Goal: Task Accomplishment & Management: Complete application form

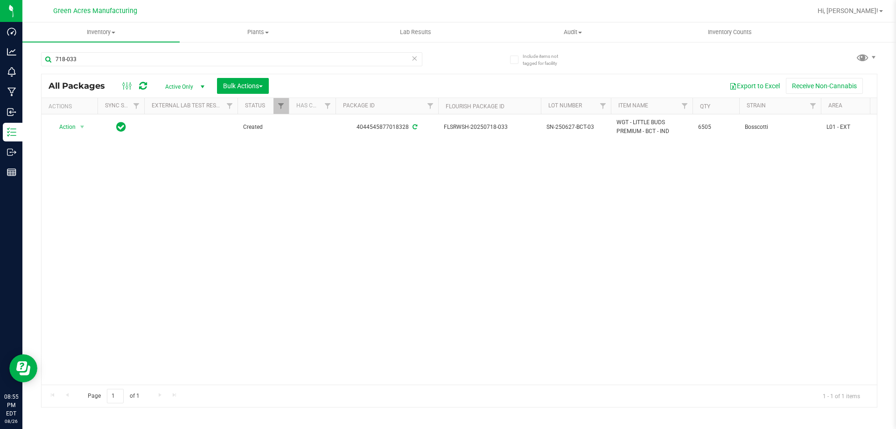
click at [529, 180] on div "Action Action Adjust qty Create package Edit attributes Global inventory Locate…" at bounding box center [459, 249] width 835 height 270
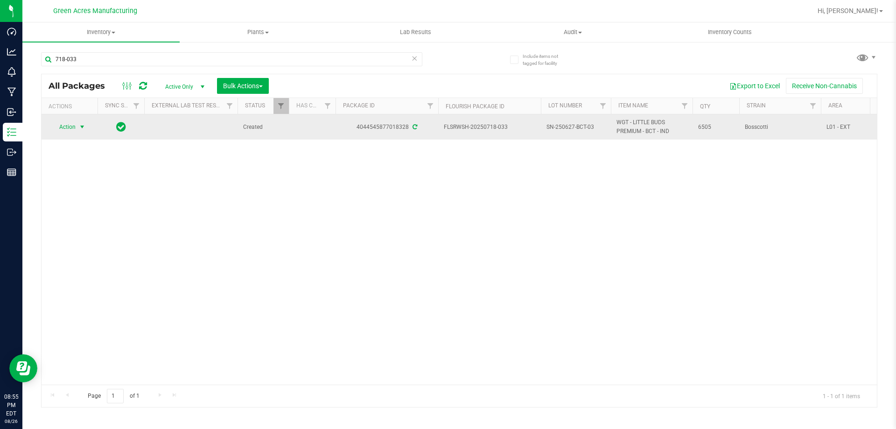
click at [75, 125] on span "Action" at bounding box center [63, 126] width 25 height 13
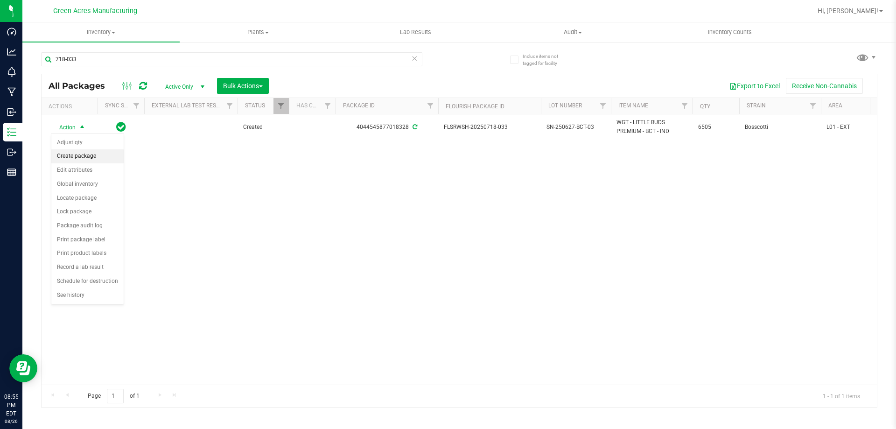
click at [76, 156] on li "Create package" at bounding box center [87, 156] width 72 height 14
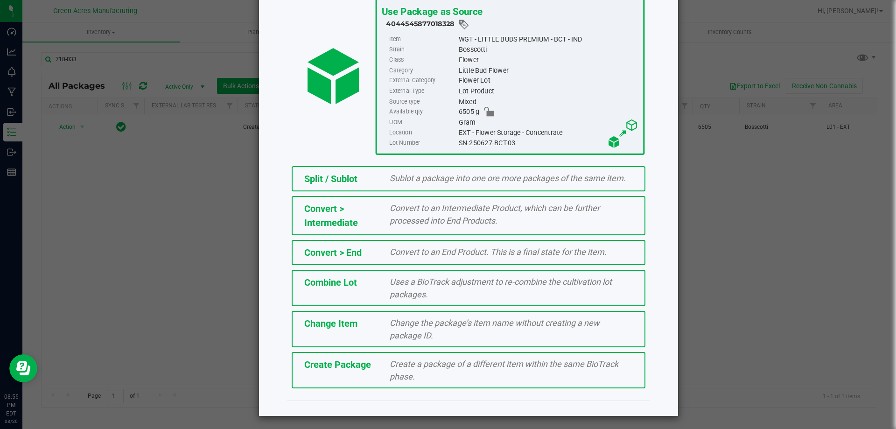
scroll to position [67, 0]
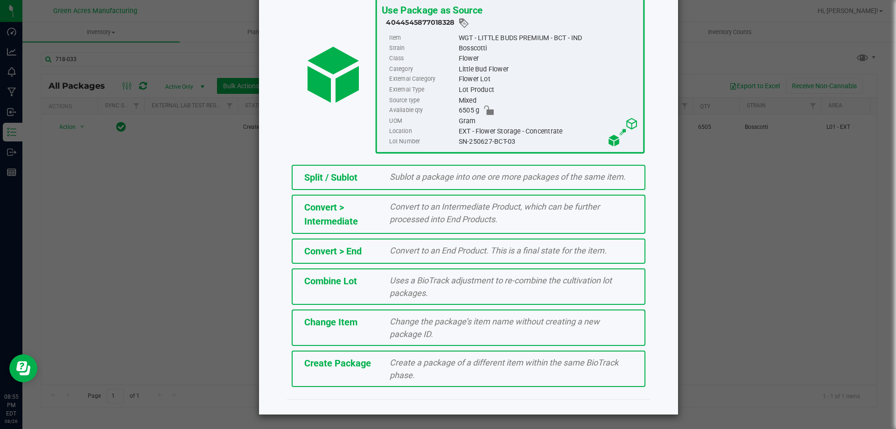
click at [444, 366] on span "Create a package of a different item within the same BioTrack phase." at bounding box center [504, 368] width 229 height 22
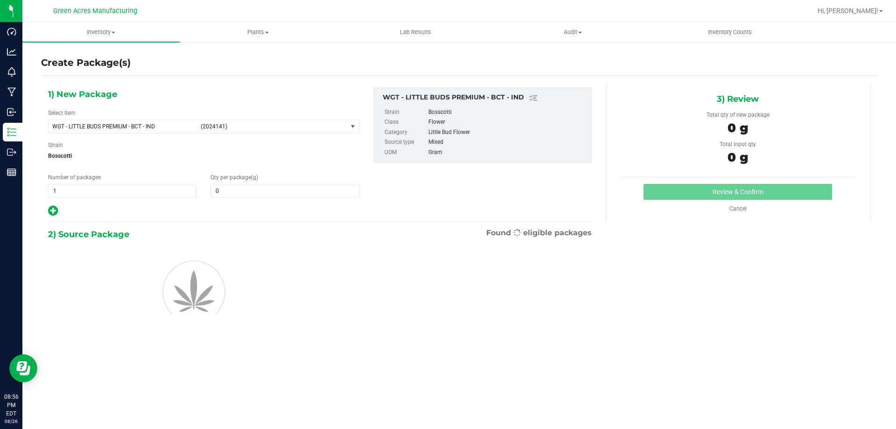
type input "0.0000"
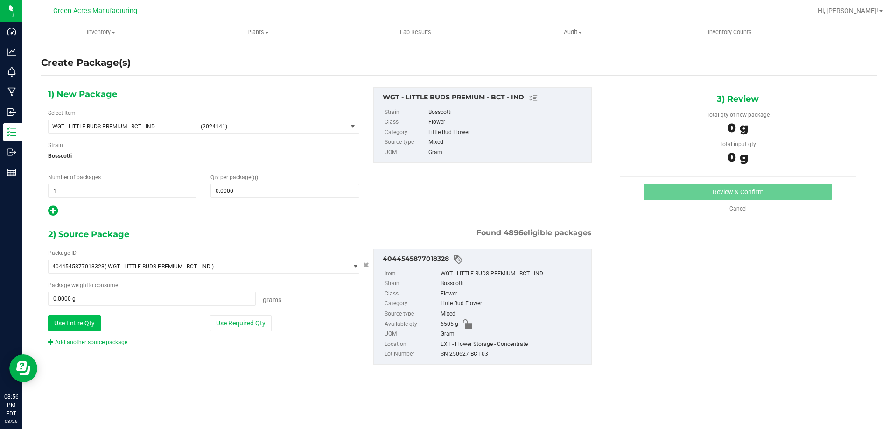
click at [72, 326] on button "Use Entire Qty" at bounding box center [74, 323] width 53 height 16
type input "6505.0000 g"
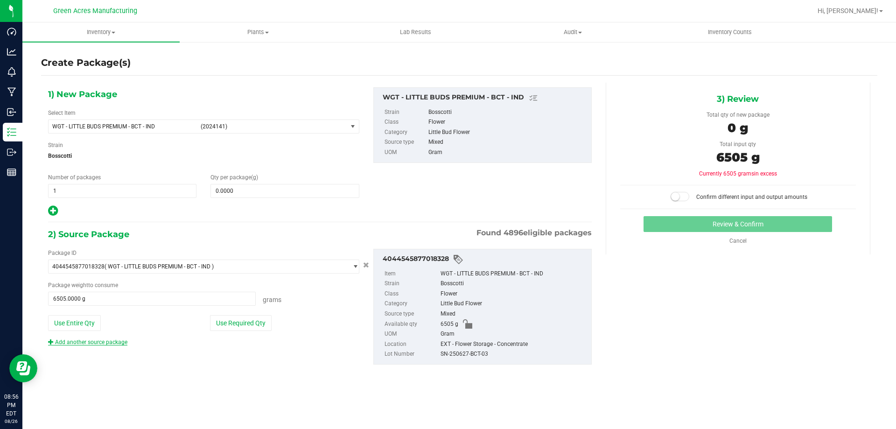
click at [72, 341] on link "Add another source package" at bounding box center [87, 342] width 79 height 7
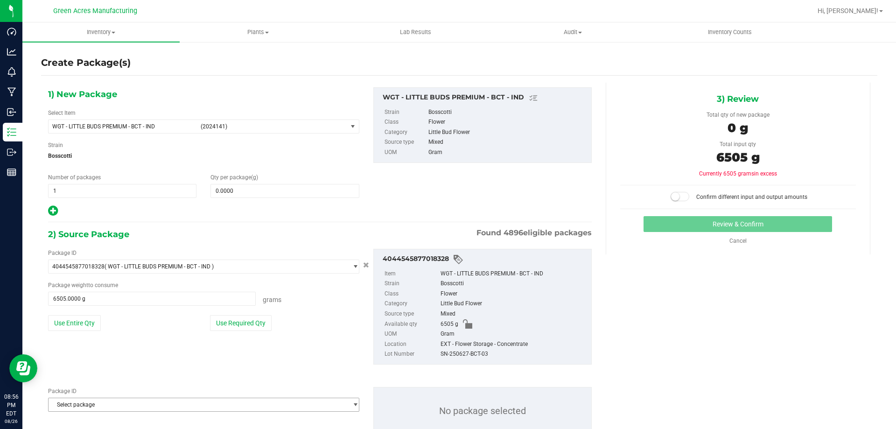
click at [80, 409] on span "Select package" at bounding box center [198, 404] width 299 height 13
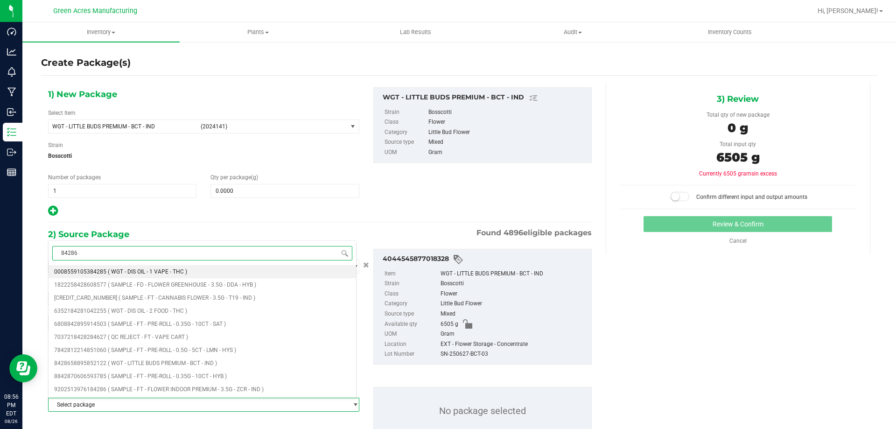
type input "842865"
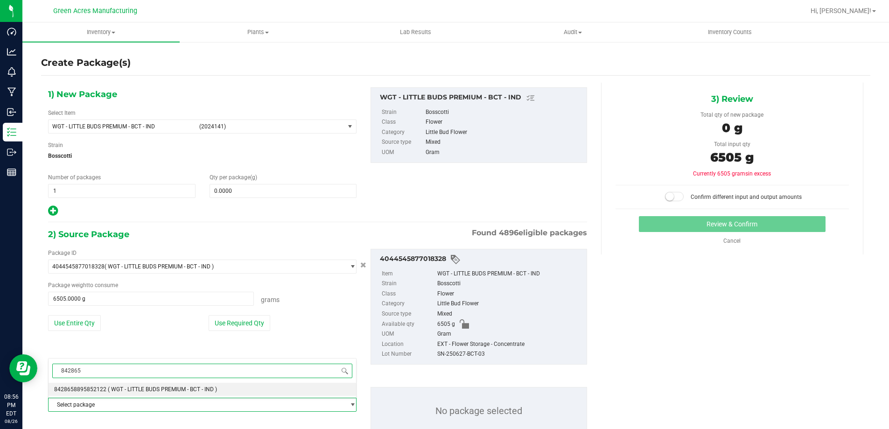
click at [91, 383] on li "8428658895852122 ( WGT - LITTLE BUDS PREMIUM - BCT - IND )" at bounding box center [202, 389] width 307 height 13
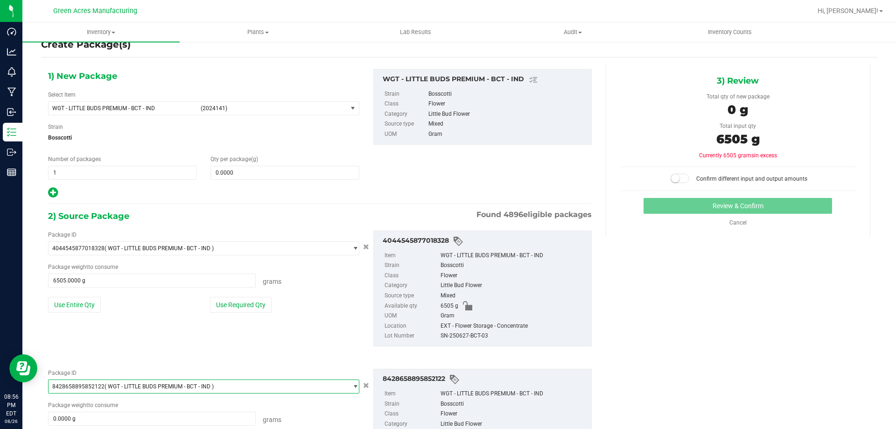
scroll to position [47, 0]
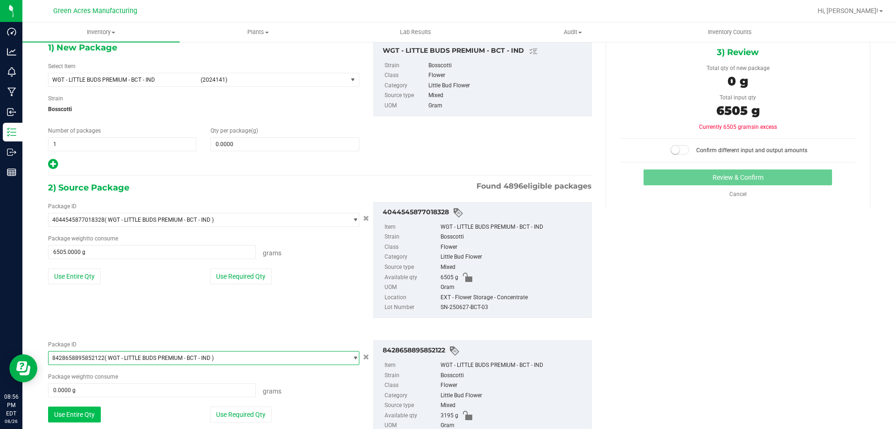
click at [77, 420] on button "Use Entire Qty" at bounding box center [74, 414] width 53 height 16
type input "3195.0000 g"
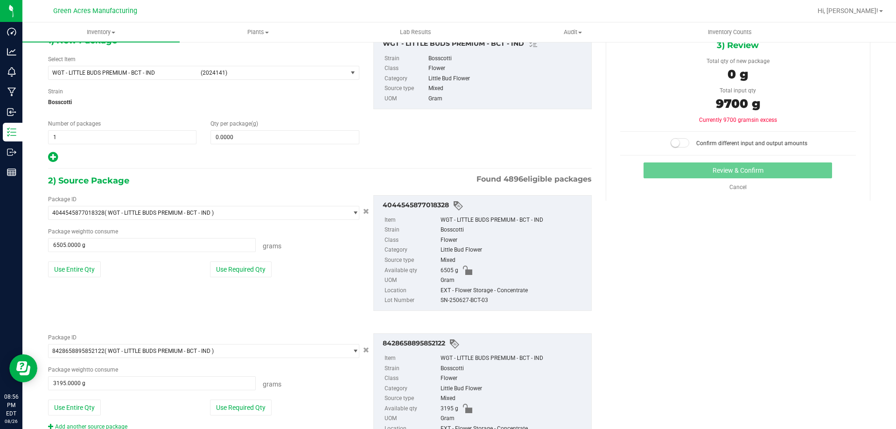
scroll to position [0, 0]
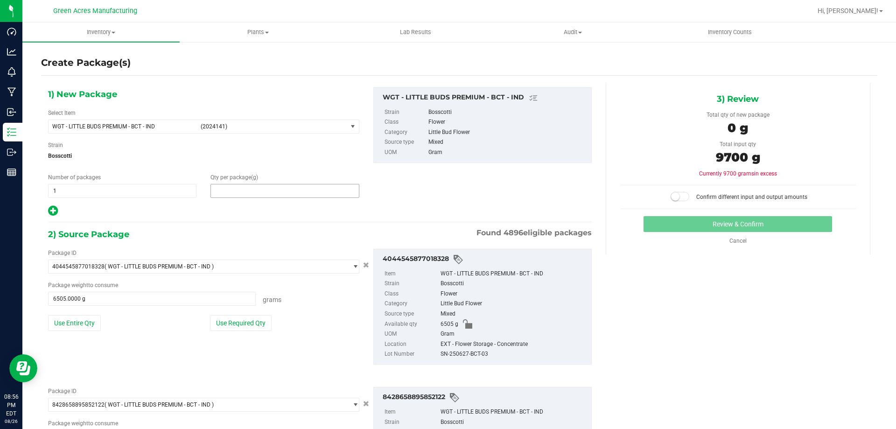
click at [272, 195] on span at bounding box center [284, 191] width 148 height 14
type input "9700"
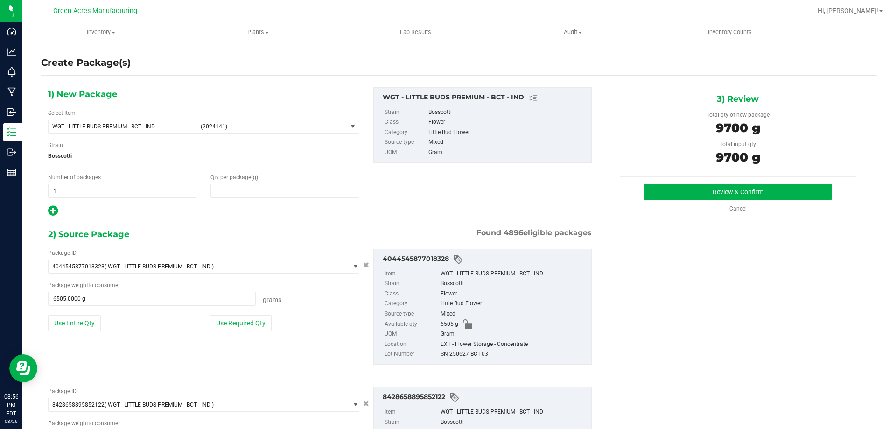
type input "9,700.0000"
click at [712, 185] on button "Review & Confirm" at bounding box center [737, 192] width 188 height 16
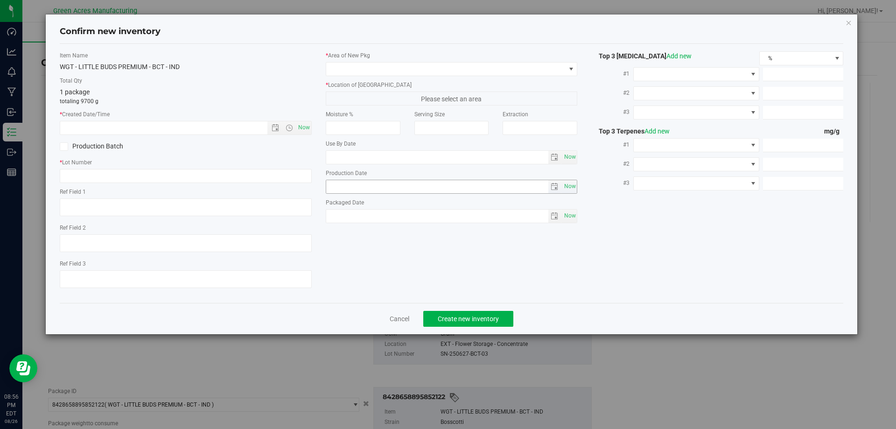
type textarea "ND PBO"
click at [210, 182] on input "text" at bounding box center [186, 176] width 252 height 14
paste input "GA-250826-CV-BCT-C-THCA17"
type input "GA-250826-CV-BCT-C-THCA17"
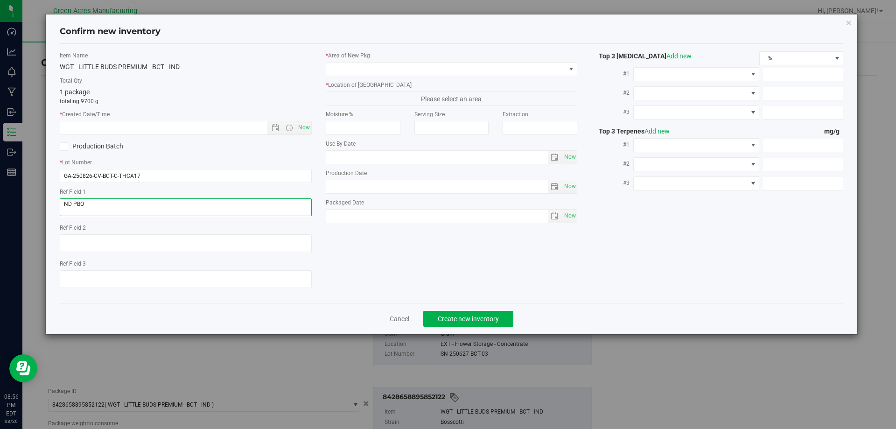
click at [217, 206] on textarea at bounding box center [186, 207] width 252 height 18
type textarea "N"
click at [301, 129] on span "Now" at bounding box center [304, 128] width 16 height 14
type input "[DATE] 8:57 PM"
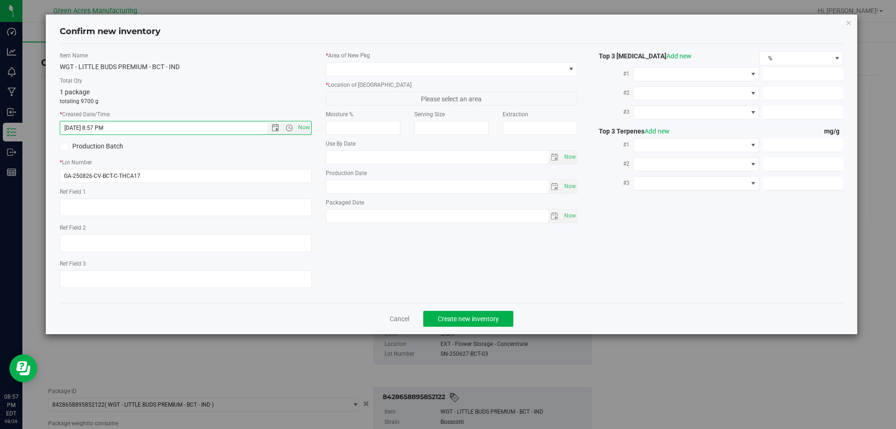
click at [367, 56] on label "* Area of [GEOGRAPHIC_DATA]" at bounding box center [452, 55] width 252 height 8
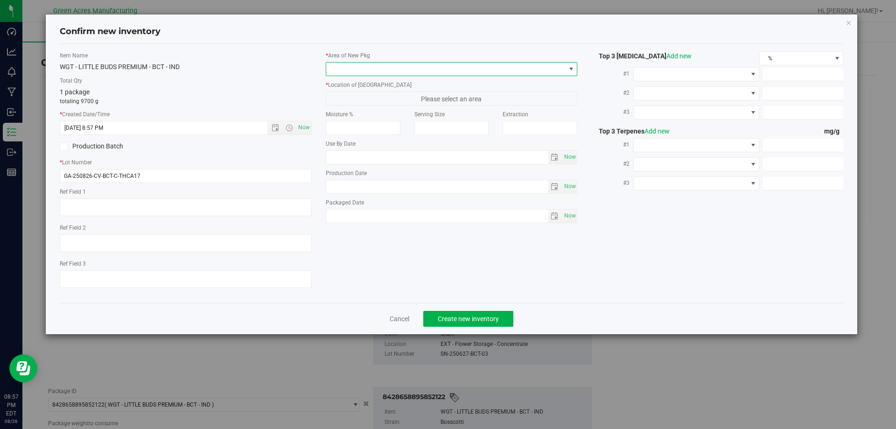
click at [363, 67] on span at bounding box center [445, 69] width 239 height 13
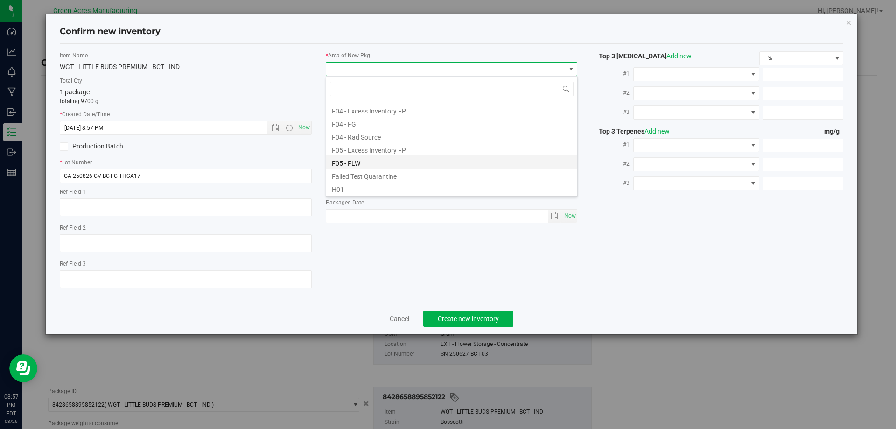
scroll to position [47, 0]
click at [365, 114] on li "F02 - EXT" at bounding box center [451, 112] width 251 height 13
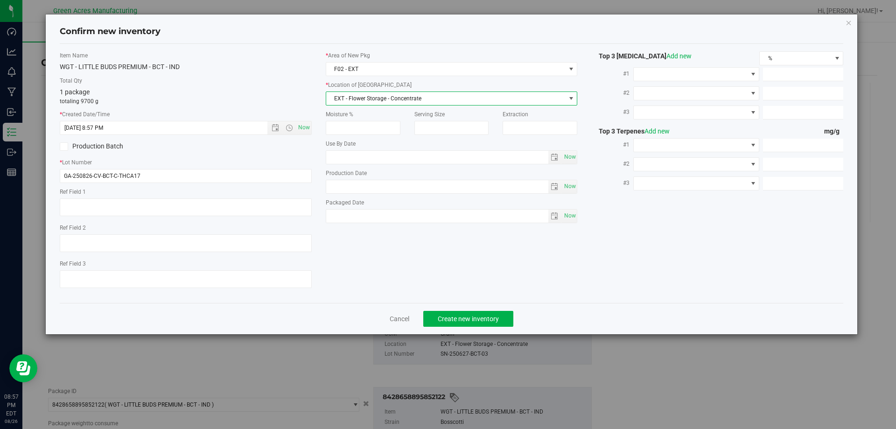
click at [364, 104] on span "EXT - Flower Storage - Concentrate" at bounding box center [445, 98] width 239 height 13
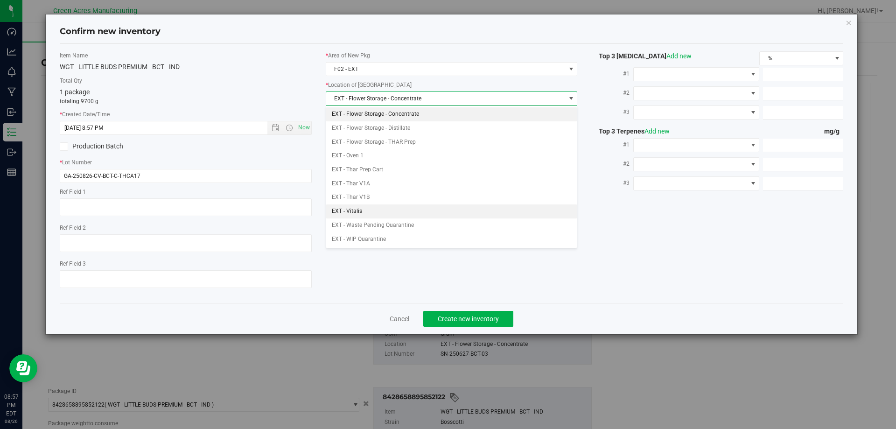
click at [360, 208] on li "EXT - Vitalis" at bounding box center [451, 211] width 251 height 14
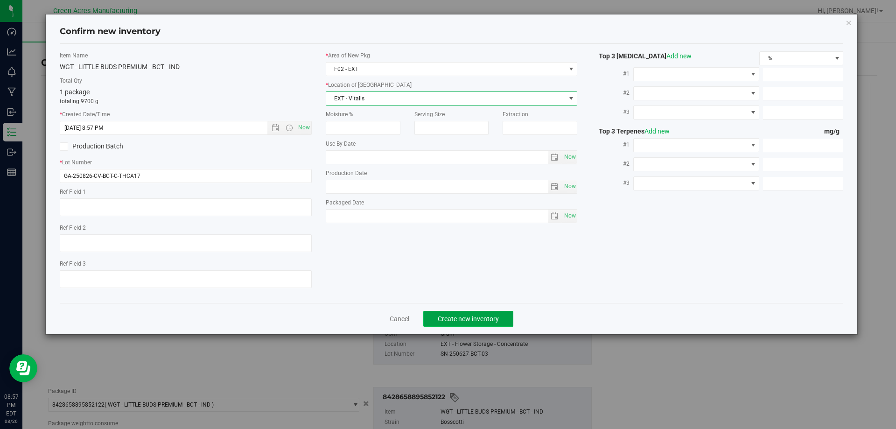
click at [455, 318] on span "Create new inventory" at bounding box center [468, 318] width 61 height 7
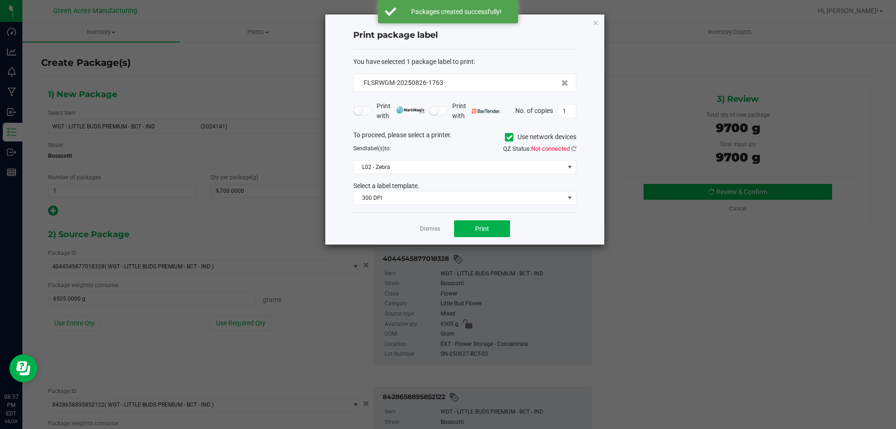
click at [564, 150] on span "Not connected" at bounding box center [550, 148] width 39 height 7
click at [573, 150] on icon at bounding box center [573, 149] width 5 height 6
click at [498, 229] on button "Print" at bounding box center [482, 228] width 56 height 17
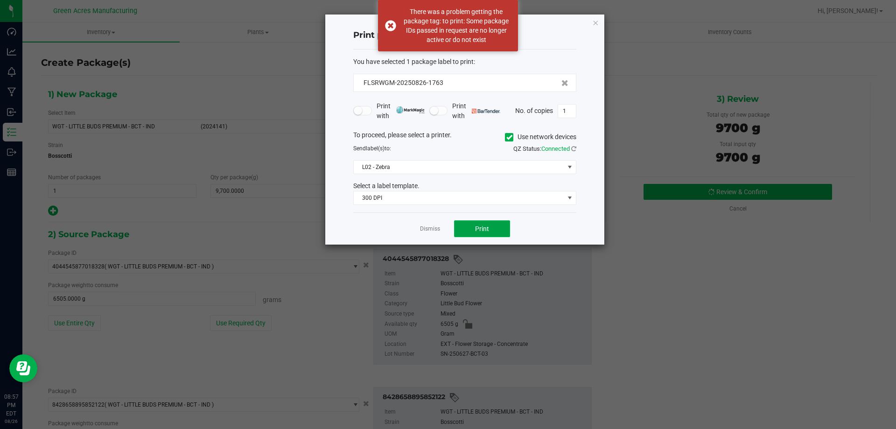
click at [498, 229] on button "Print" at bounding box center [482, 228] width 56 height 17
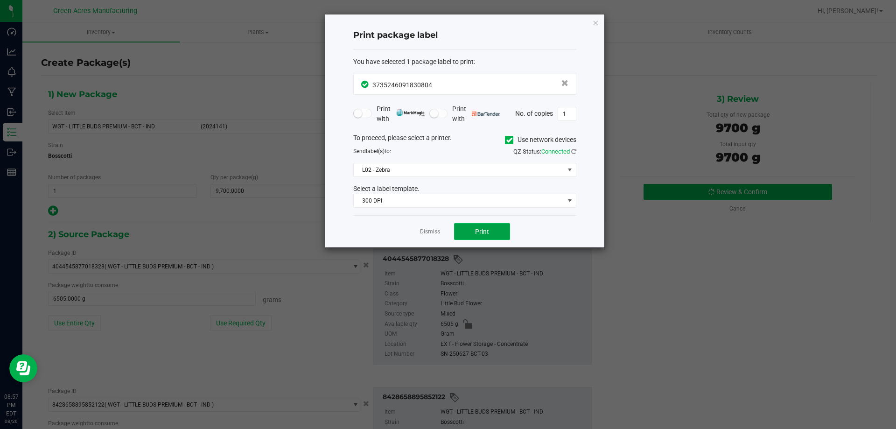
click at [484, 230] on span "Print" at bounding box center [482, 231] width 14 height 7
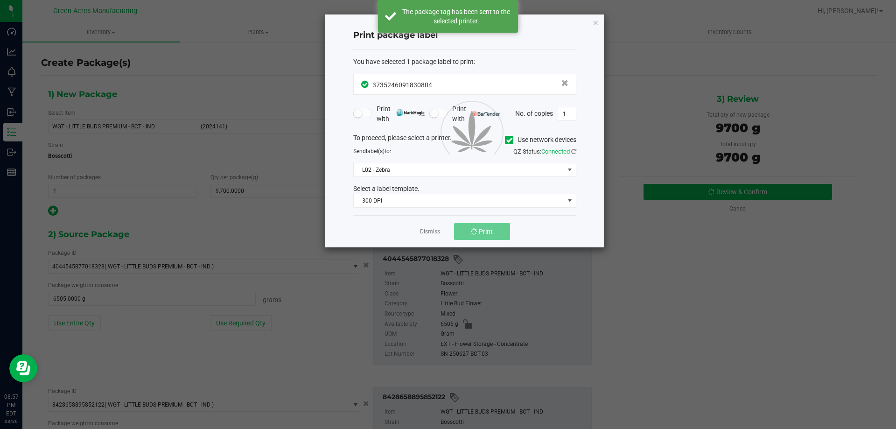
click at [484, 230] on span "Print" at bounding box center [486, 231] width 14 height 7
click at [426, 229] on link "Dismiss" at bounding box center [430, 232] width 20 height 8
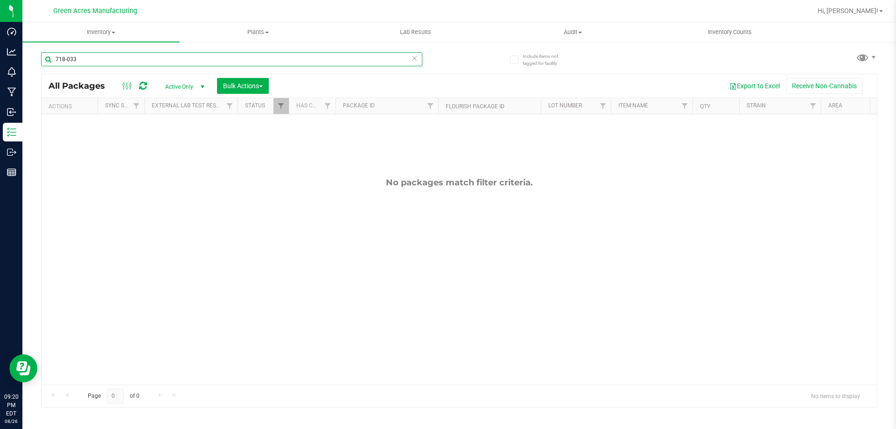
click at [192, 62] on input "718-033" at bounding box center [231, 59] width 381 height 14
paste input "GA-250826-CV-BCT-C-THCA17"
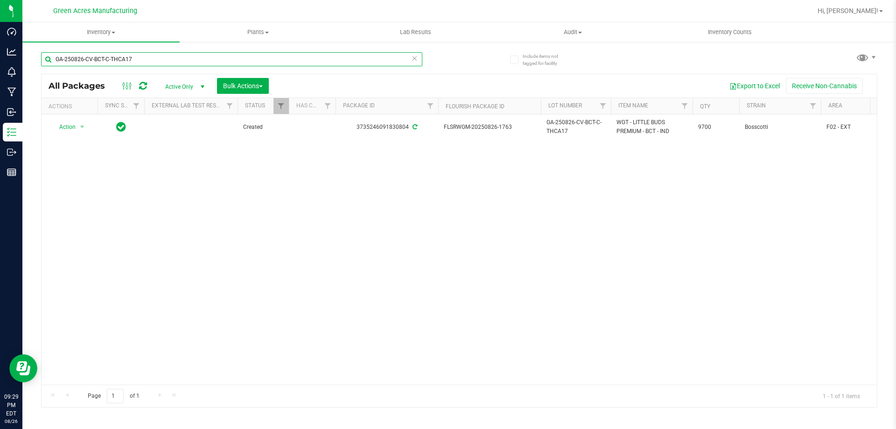
click at [361, 59] on input "GA-250826-CV-BCT-C-THCA17" at bounding box center [231, 59] width 381 height 14
paste input "CKZ-D-THCA16"
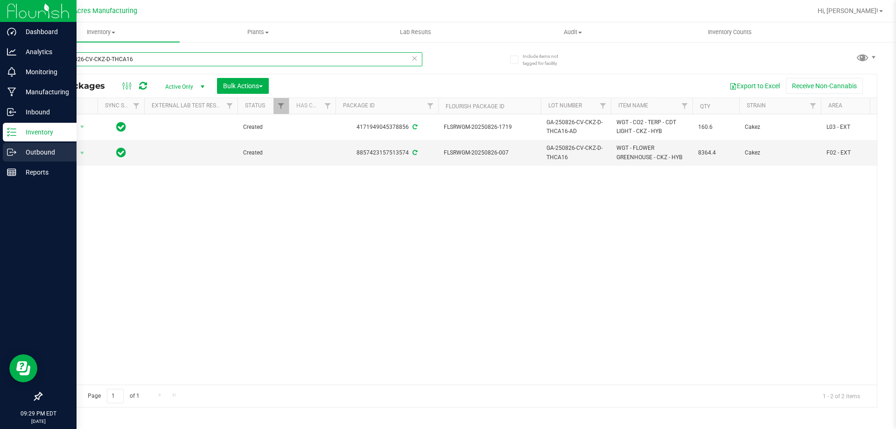
type input "GA-250826-CV-CKZ-D-THCA16"
click at [72, 151] on div "Outbound" at bounding box center [40, 152] width 74 height 19
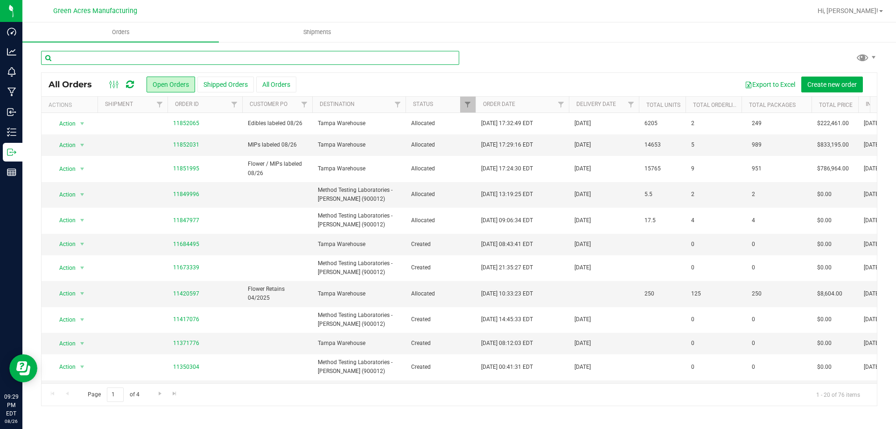
click at [326, 58] on input "text" at bounding box center [250, 58] width 418 height 14
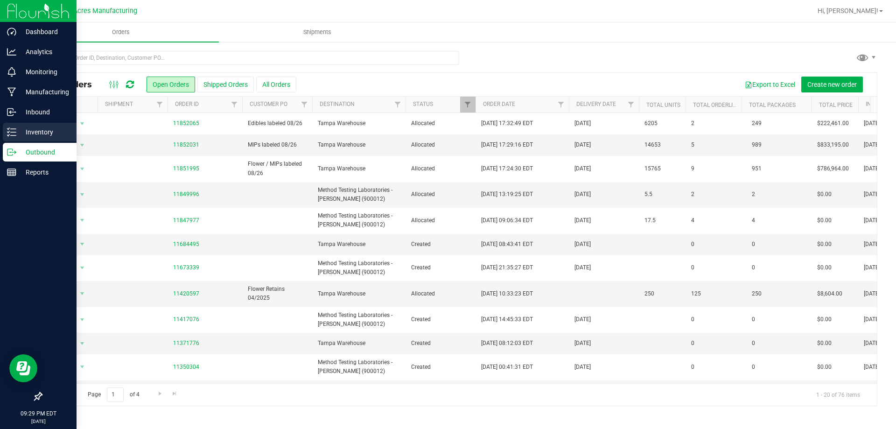
click at [11, 132] on icon at bounding box center [11, 131] width 9 height 9
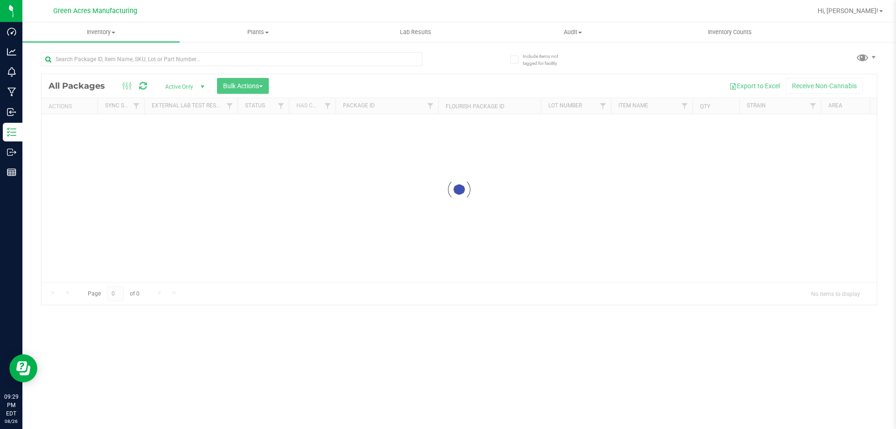
click at [331, 278] on div at bounding box center [459, 189] width 835 height 230
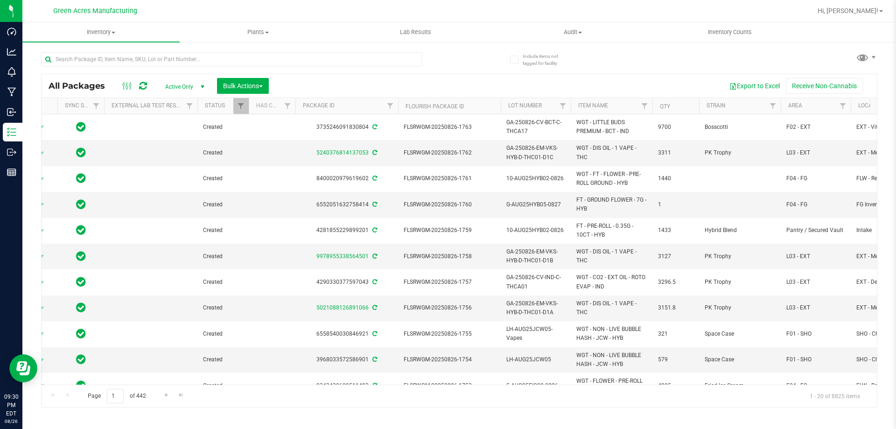
scroll to position [0, 60]
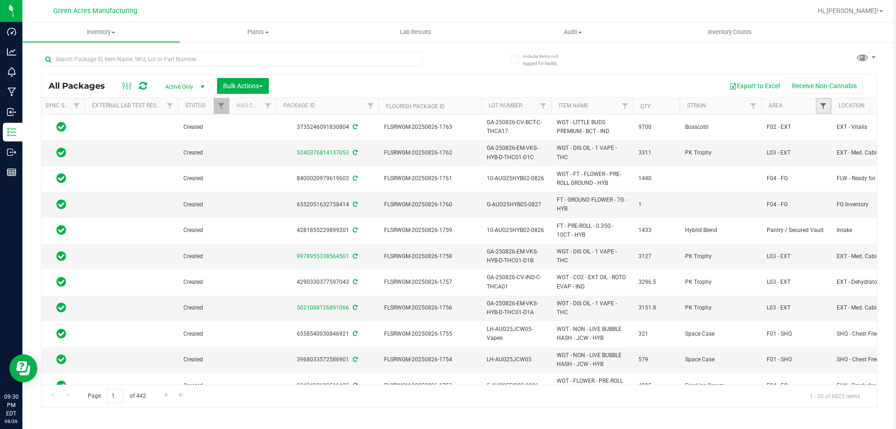
click at [820, 105] on span "Filter" at bounding box center [822, 105] width 7 height 7
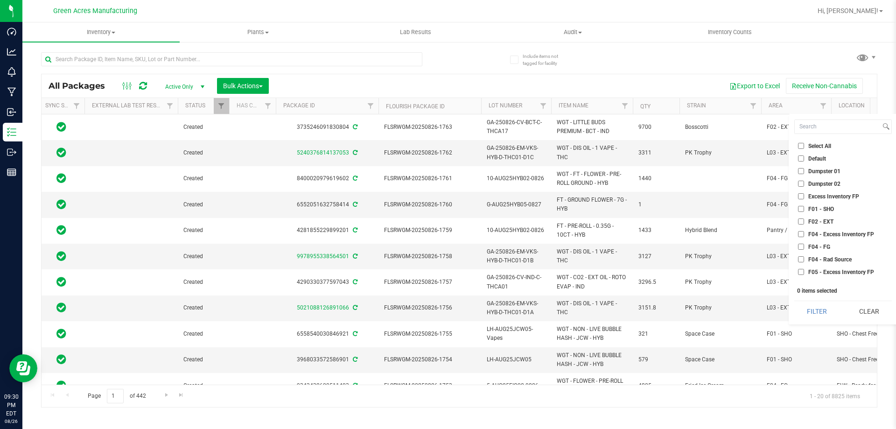
click at [800, 218] on li "F02 - EXT" at bounding box center [842, 221] width 97 height 10
click at [801, 221] on input "F02 - EXT" at bounding box center [801, 221] width 6 height 6
checkbox input "true"
click at [801, 241] on input "L01 - EXT" at bounding box center [801, 241] width 6 height 6
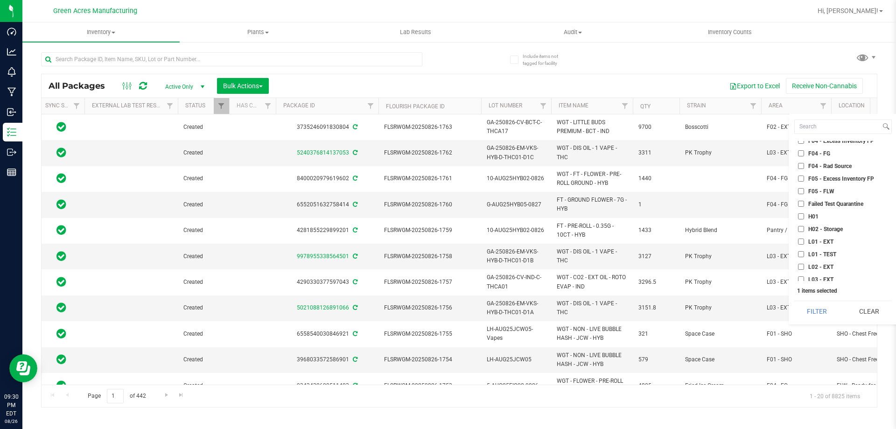
checkbox input "true"
click at [800, 266] on input "L02 - EXT" at bounding box center [801, 267] width 6 height 6
checkbox input "true"
click at [801, 187] on input "L03 - EXT" at bounding box center [801, 186] width 6 height 6
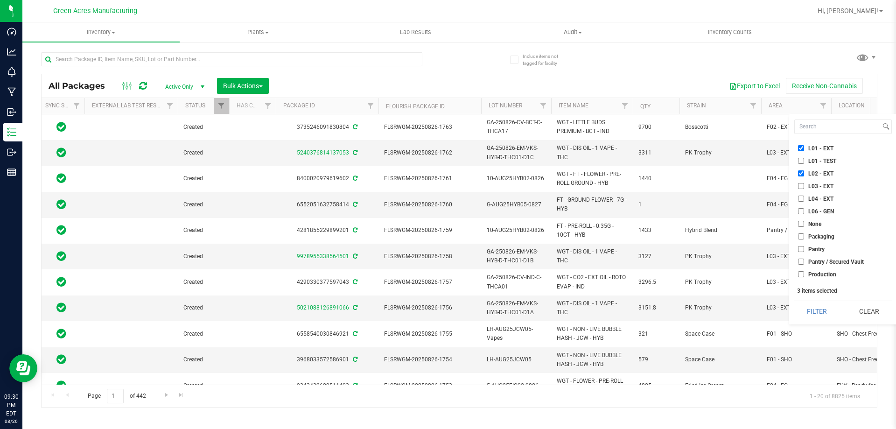
checkbox input "true"
click at [799, 196] on input "L04 - EXT" at bounding box center [801, 198] width 6 height 6
checkbox input "true"
click at [822, 312] on button "Filter" at bounding box center [816, 311] width 45 height 21
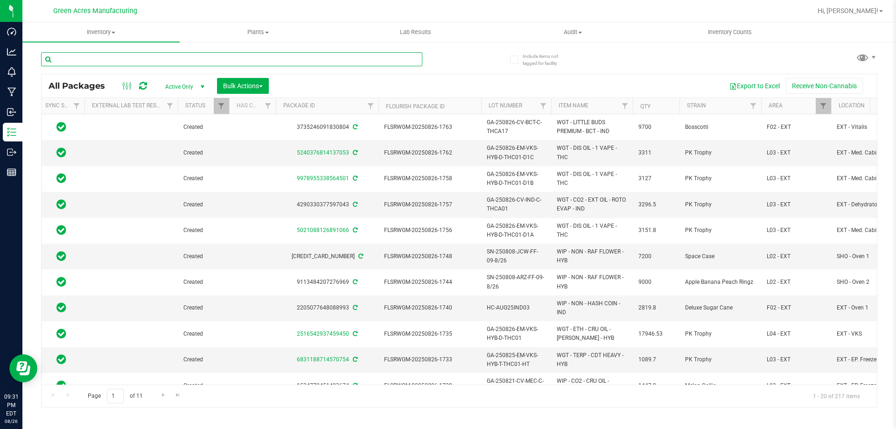
click at [308, 62] on input "text" at bounding box center [231, 59] width 381 height 14
paste input "GA-250826-CV-CKZ-D-THCA16"
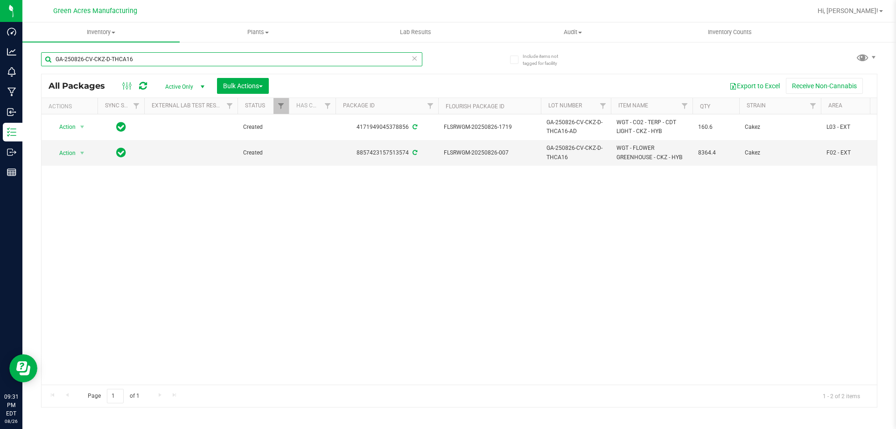
drag, startPoint x: 108, startPoint y: 380, endPoint x: 19, endPoint y: 7, distance: 383.1
type input "GA-250826-CV-CKZ-D-THCA16"
click at [77, 155] on span "select" at bounding box center [83, 152] width 12 height 13
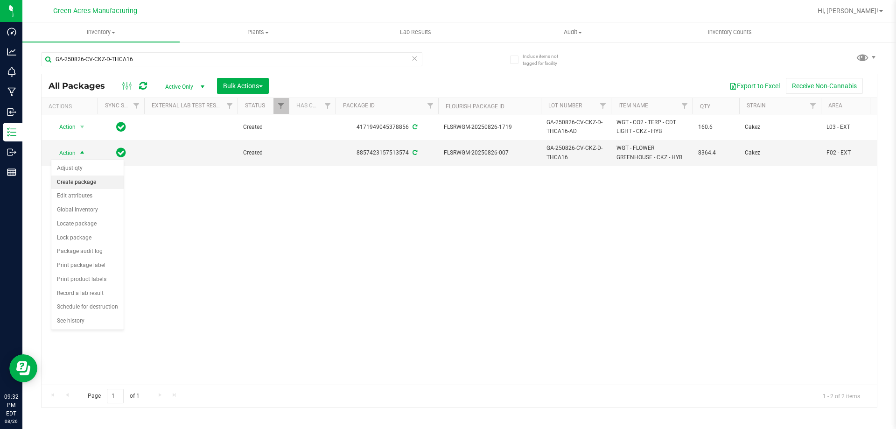
click at [88, 182] on li "Create package" at bounding box center [87, 182] width 72 height 14
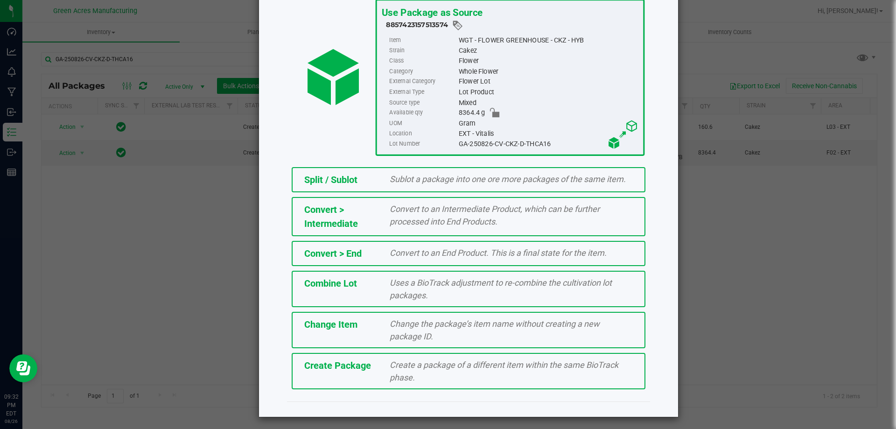
scroll to position [67, 0]
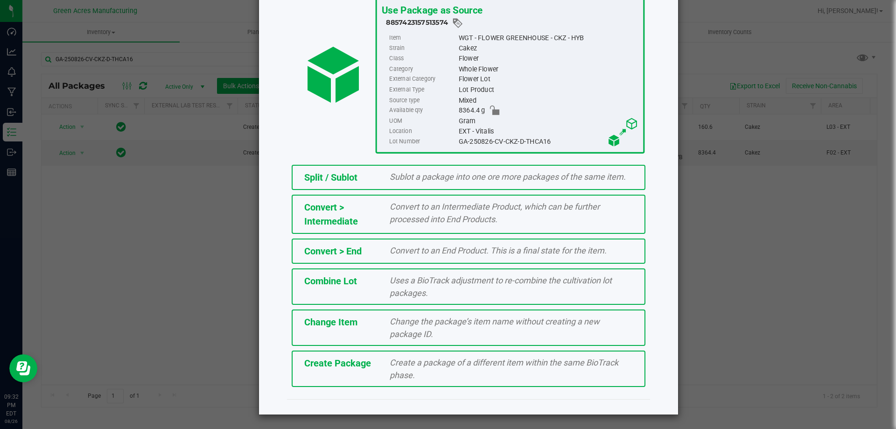
click at [376, 357] on div "Create Package" at bounding box center [340, 363] width 86 height 14
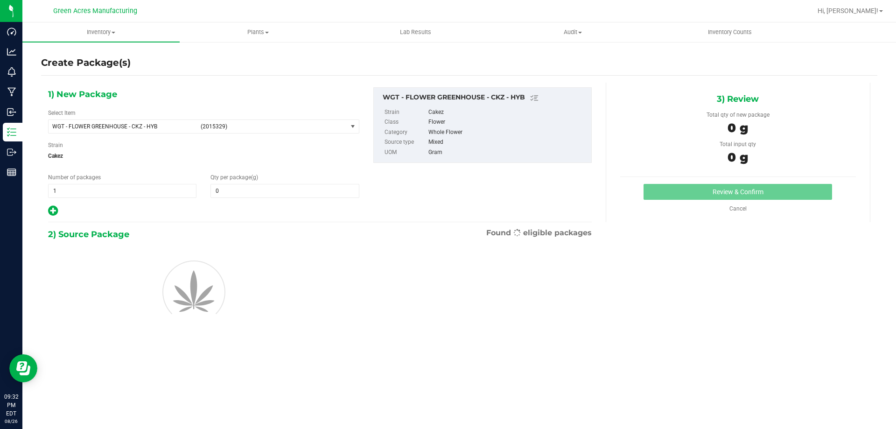
type input "0.0000"
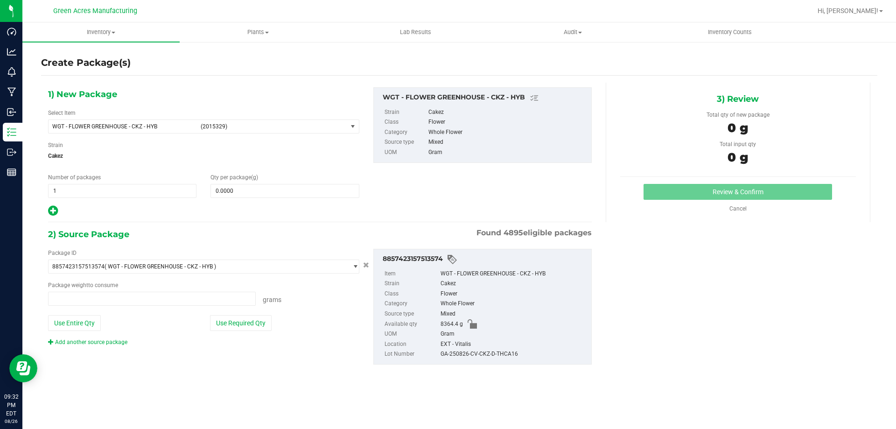
type input "0.0000 g"
click at [234, 127] on span "(2015329)" at bounding box center [272, 126] width 143 height 7
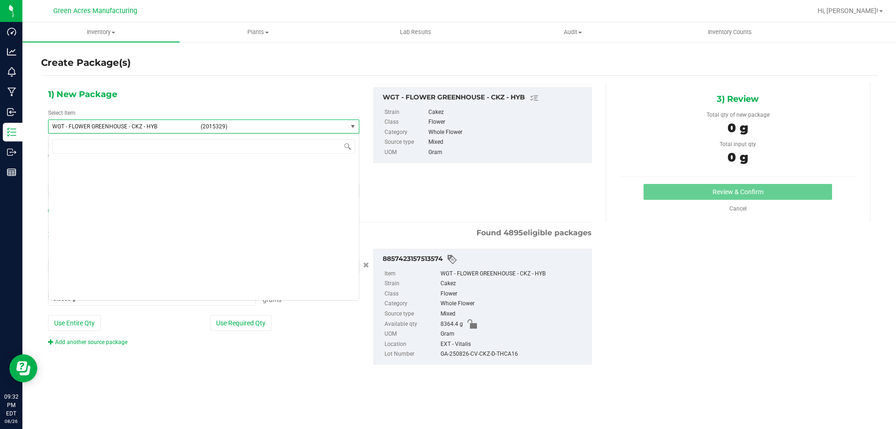
scroll to position [199917, 0]
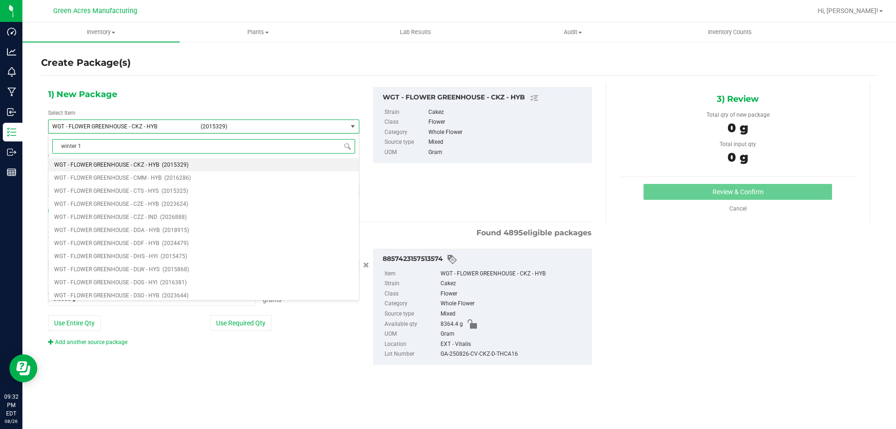
type input "winter 1"
click at [158, 162] on span "WIP - CO2 - CRU OIL - WINTER 1 - CKZ - HYB" at bounding box center [108, 164] width 109 height 7
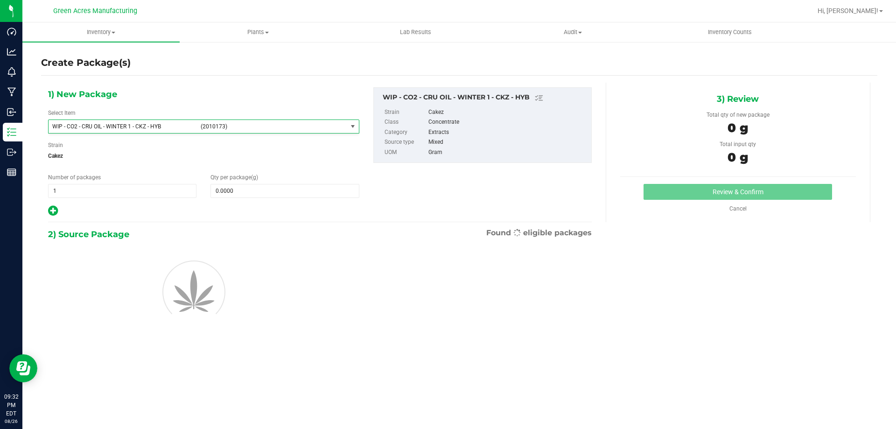
type input "0.0000"
click at [242, 192] on input "0.0000" at bounding box center [284, 190] width 147 height 13
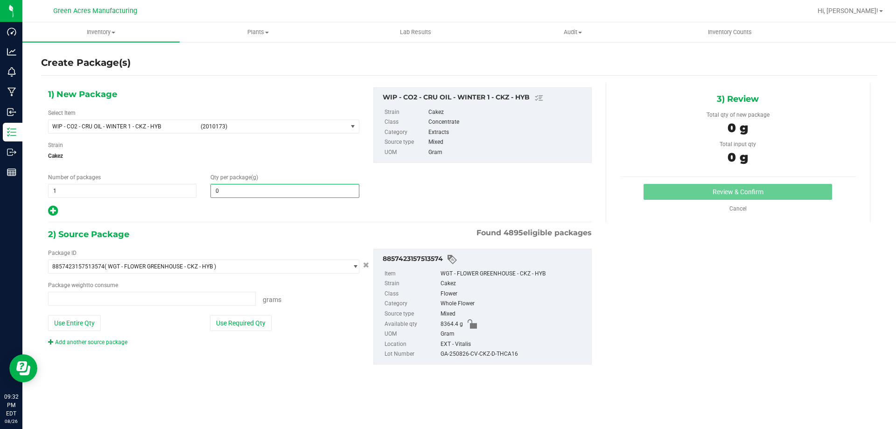
type input "0.0000 g"
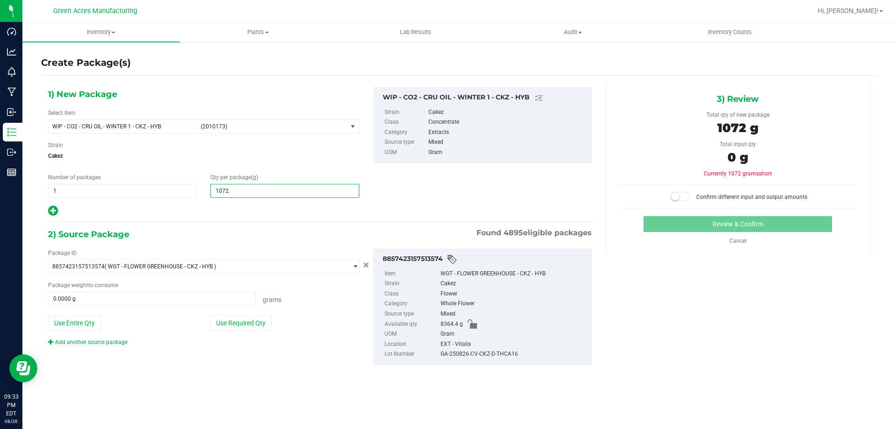
type input "1072.1"
type input "1,072.1000"
click at [91, 324] on button "Use Entire Qty" at bounding box center [74, 323] width 53 height 16
type input "8364.4000 g"
click at [679, 195] on small at bounding box center [675, 196] width 8 height 8
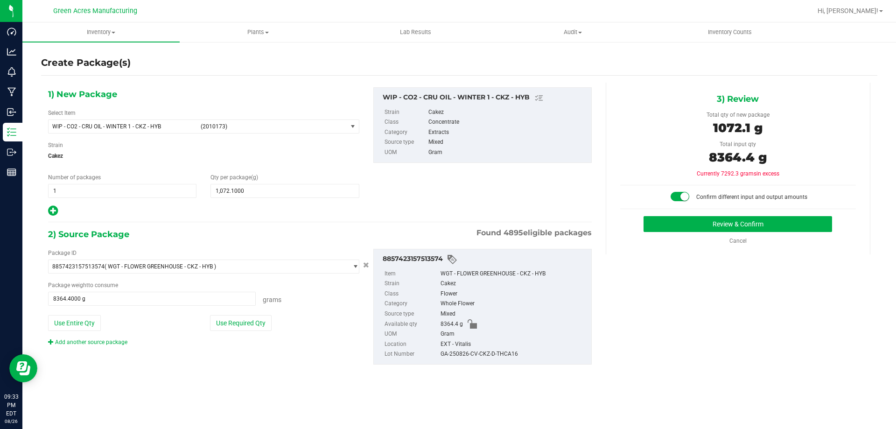
click at [677, 232] on div "Review & Confirm Cancel" at bounding box center [738, 230] width 236 height 29
click at [677, 231] on button "Review & Confirm" at bounding box center [737, 224] width 188 height 16
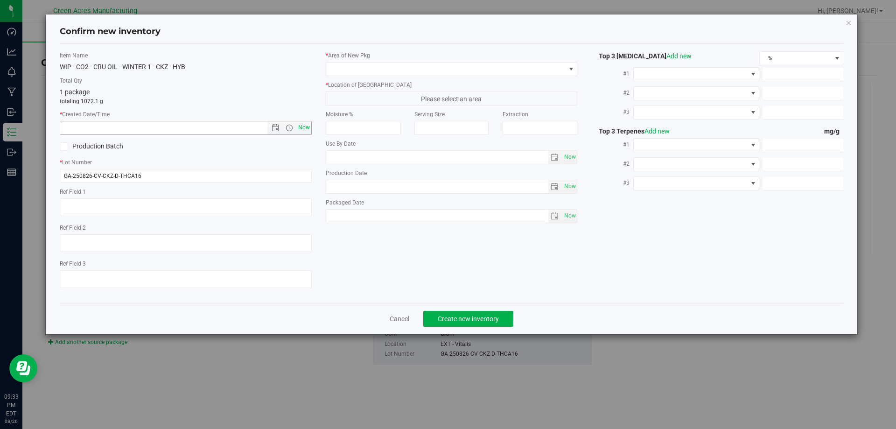
click at [302, 125] on span "Now" at bounding box center [304, 128] width 16 height 14
type input "[DATE] 9:33 PM"
click at [365, 69] on span at bounding box center [445, 69] width 239 height 13
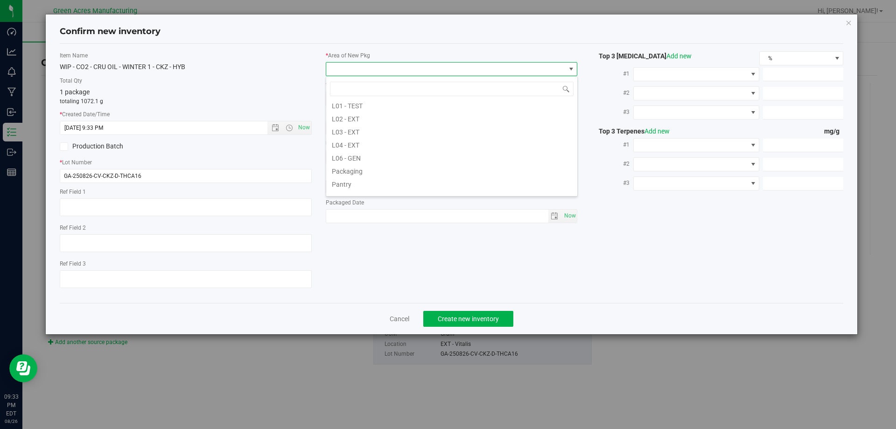
scroll to position [187, 0]
click at [357, 134] on li "L03 - EXT" at bounding box center [451, 129] width 251 height 13
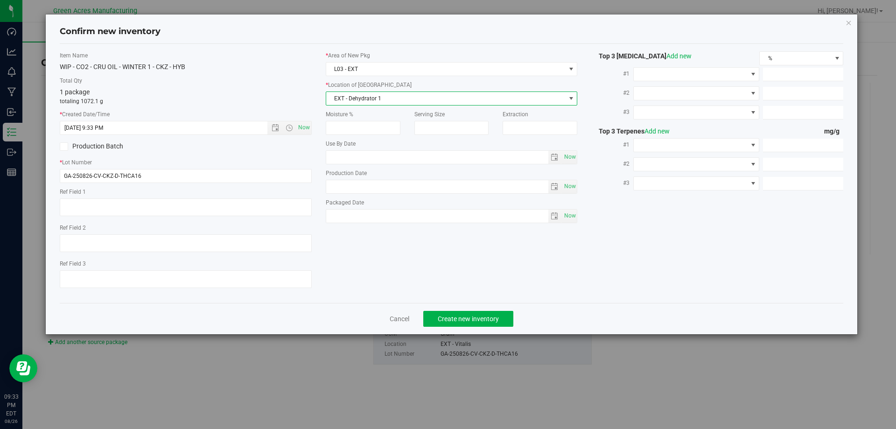
click at [357, 103] on span "EXT - Dehydrator 1" at bounding box center [445, 98] width 239 height 13
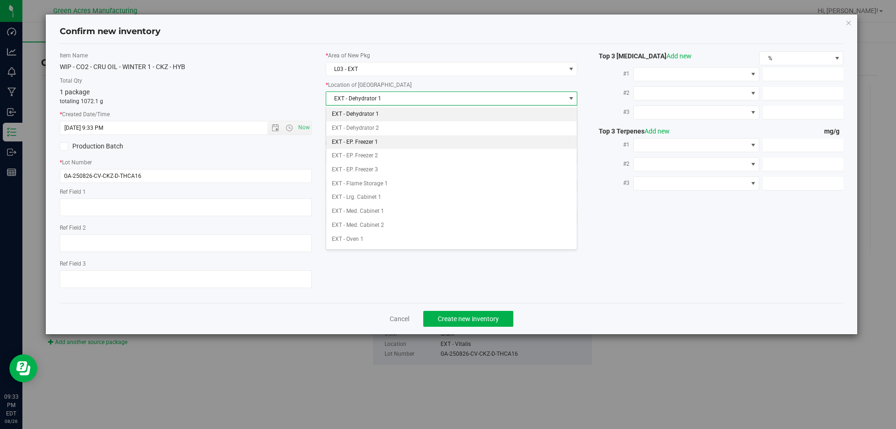
click at [378, 143] on li "EXT - EP. Freezer 1" at bounding box center [451, 142] width 251 height 14
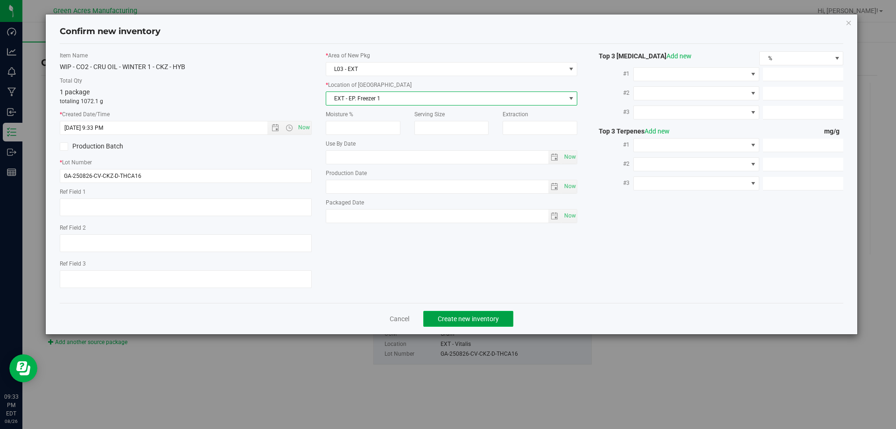
click at [465, 322] on span "Create new inventory" at bounding box center [468, 318] width 61 height 7
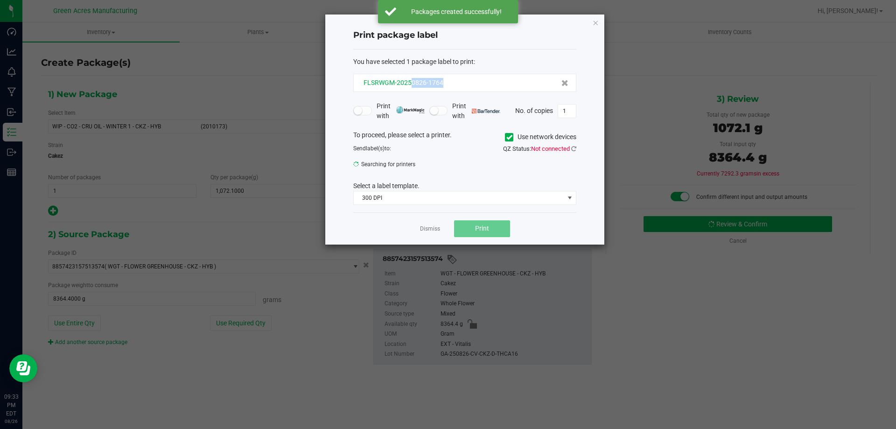
drag, startPoint x: 450, startPoint y: 84, endPoint x: 410, endPoint y: 84, distance: 40.1
click at [410, 84] on div "FLSRWGM-20250826-1764" at bounding box center [464, 83] width 207 height 10
copy span "0826-1764"
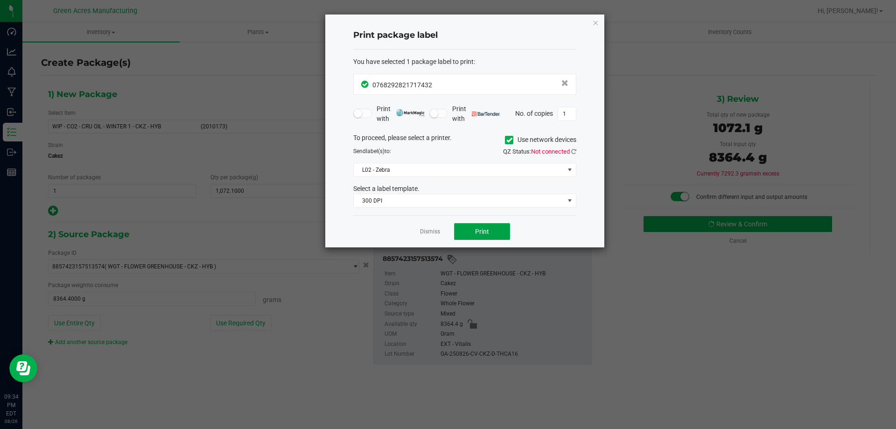
click at [473, 230] on button "Print" at bounding box center [482, 231] width 56 height 17
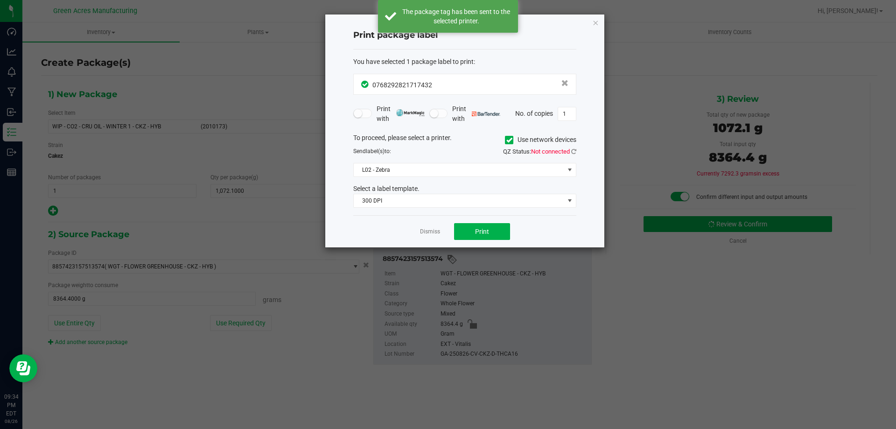
click at [417, 240] on div "Dismiss Print" at bounding box center [464, 231] width 223 height 32
click at [431, 234] on link "Dismiss" at bounding box center [430, 232] width 20 height 8
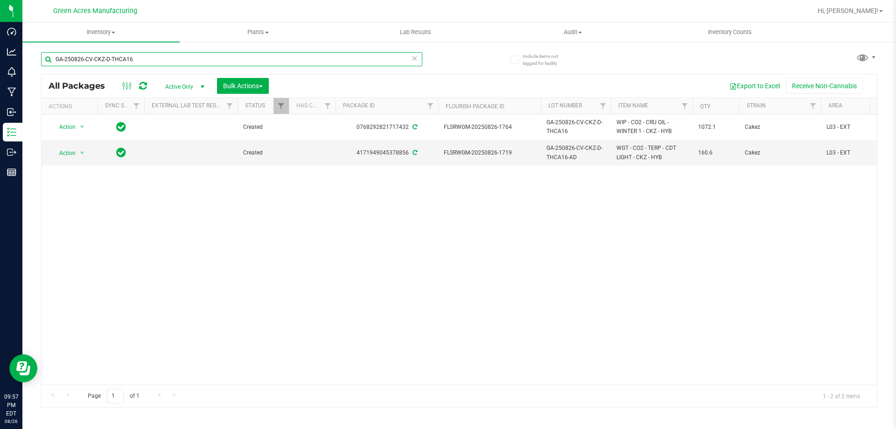
click at [296, 60] on input "GA-250826-CV-CKZ-D-THCA16" at bounding box center [231, 59] width 381 height 14
paste input "BCT-C-THCA17"
type input "GA-250826-CV-BCT-C-THCA17"
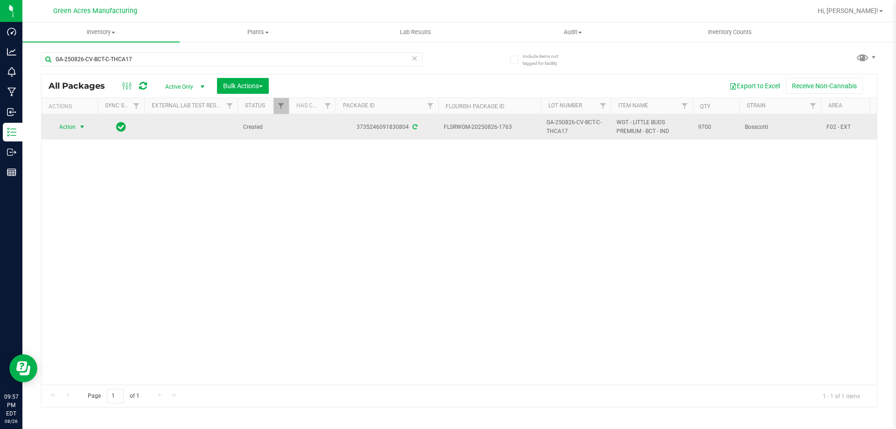
click at [70, 125] on span "Action" at bounding box center [63, 126] width 25 height 13
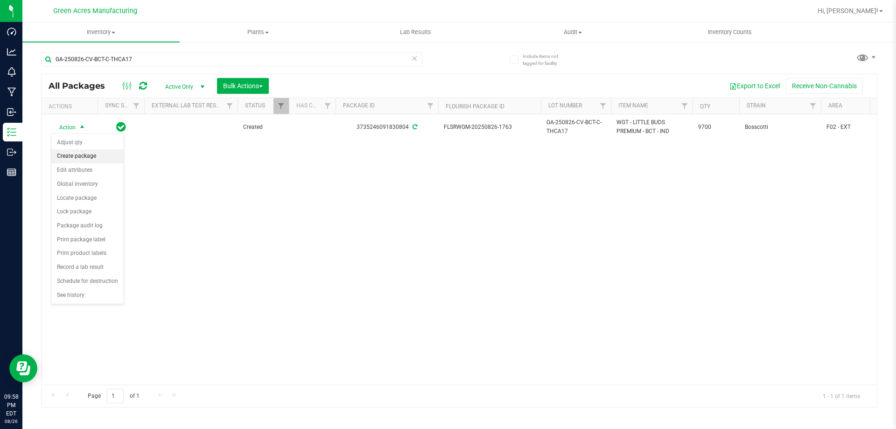
click at [77, 158] on li "Create package" at bounding box center [87, 156] width 72 height 14
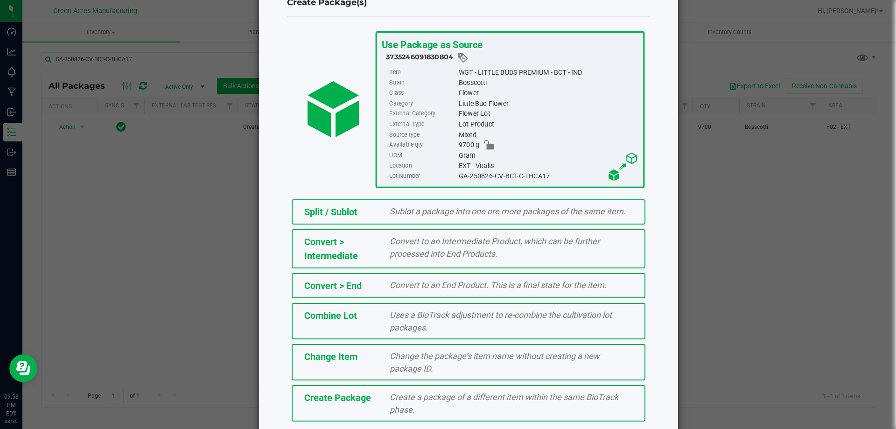
scroll to position [67, 0]
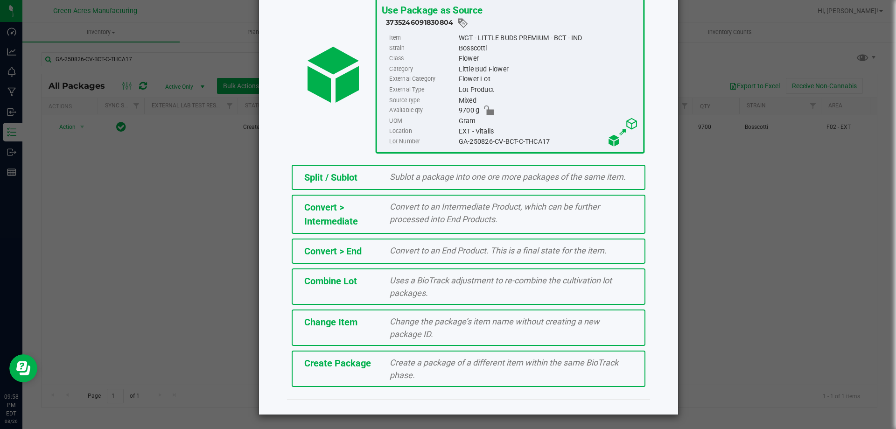
click at [390, 367] on span "Create a package of a different item within the same BioTrack phase." at bounding box center [504, 368] width 229 height 22
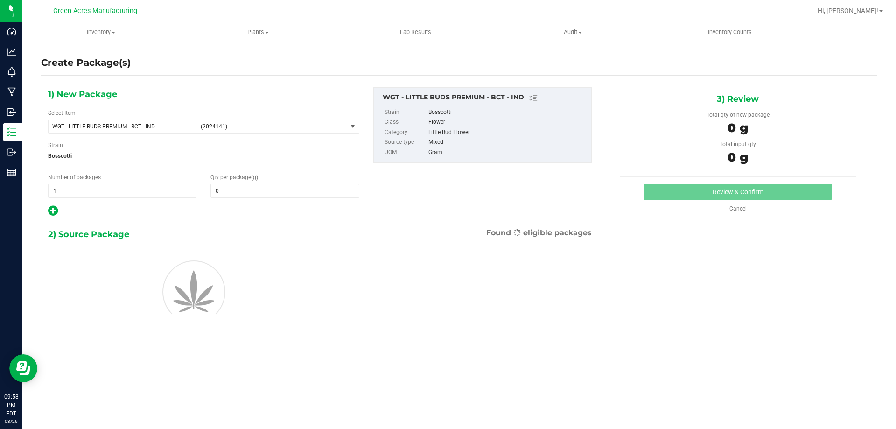
type input "0.0000"
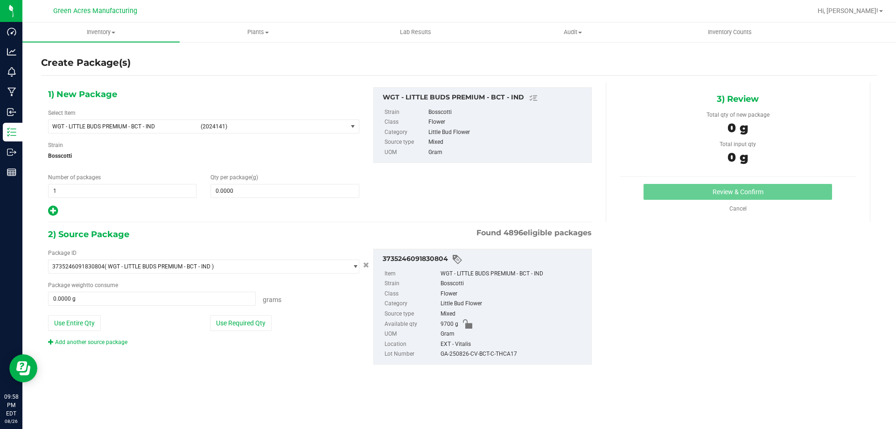
click at [297, 114] on div "Select Item WGT - LITTLE BUDS PREMIUM - BCT - IND (2024141) 007UP - Flower 007U…" at bounding box center [203, 121] width 311 height 25
click at [294, 124] on span "(2024141)" at bounding box center [272, 126] width 143 height 7
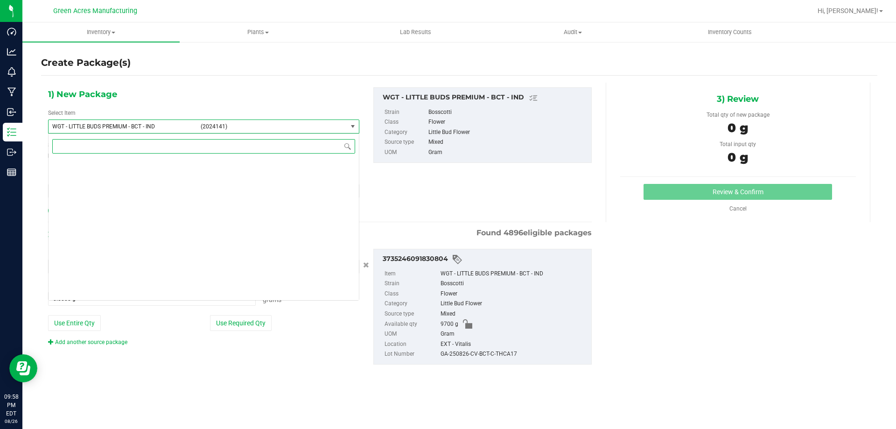
scroll to position [207205, 0]
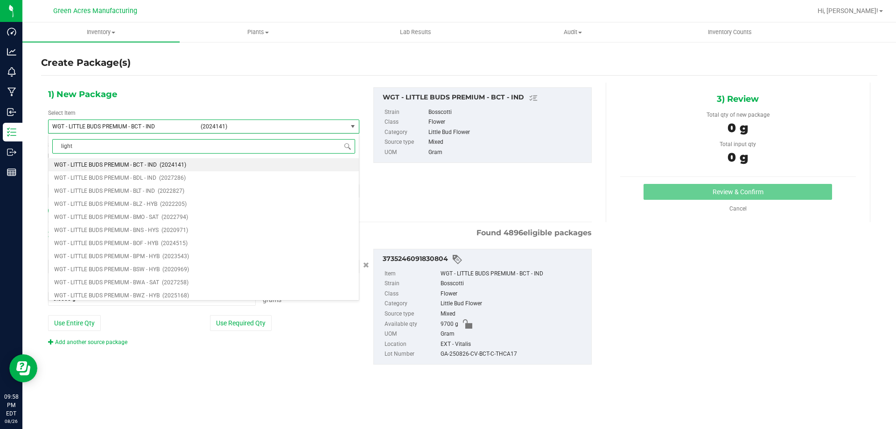
type input "light"
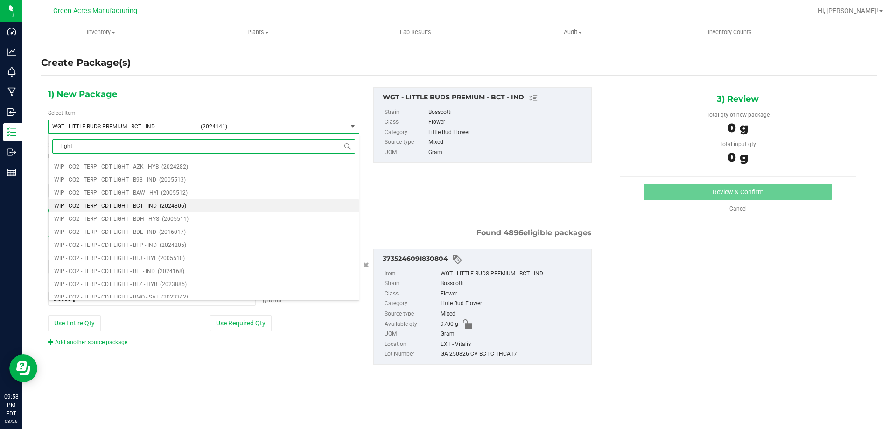
click at [167, 205] on span "(2024806)" at bounding box center [173, 205] width 27 height 7
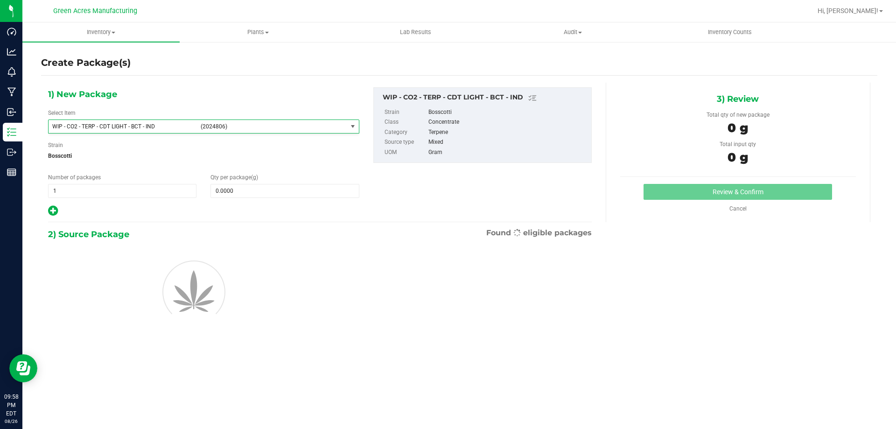
type input "0.0000"
click at [249, 189] on span at bounding box center [284, 191] width 148 height 14
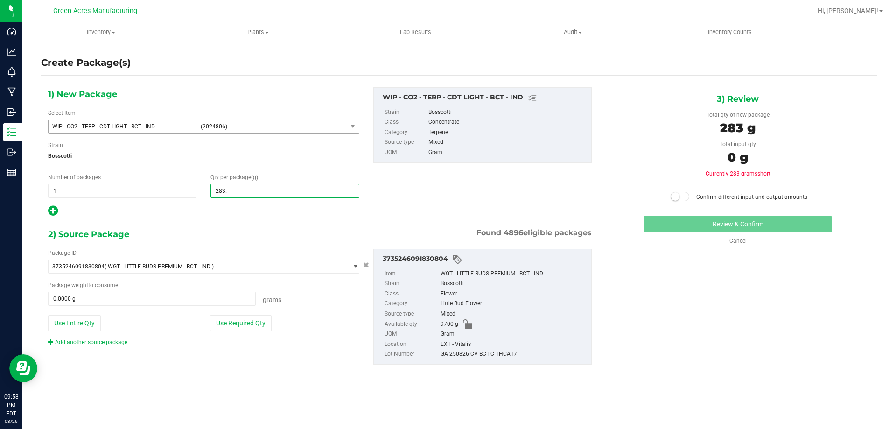
type input "283.9"
type input "283.9000"
click at [258, 323] on button "Use Required Qty" at bounding box center [241, 323] width 62 height 16
type input "283.9000 g"
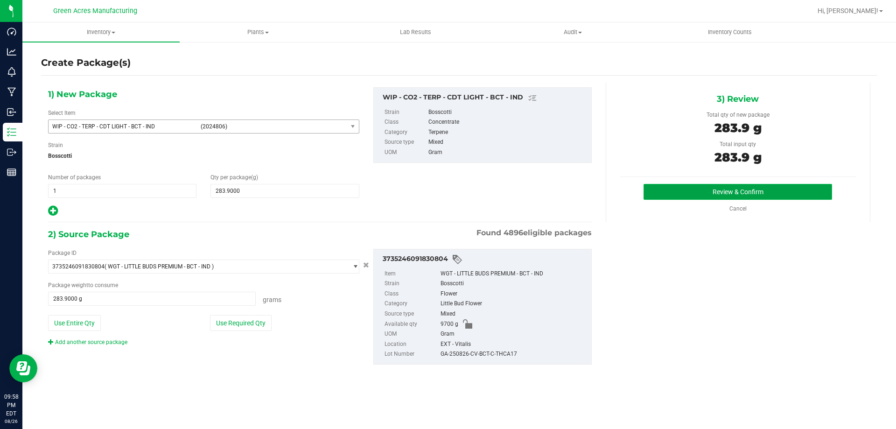
click at [787, 195] on button "Review & Confirm" at bounding box center [737, 192] width 188 height 16
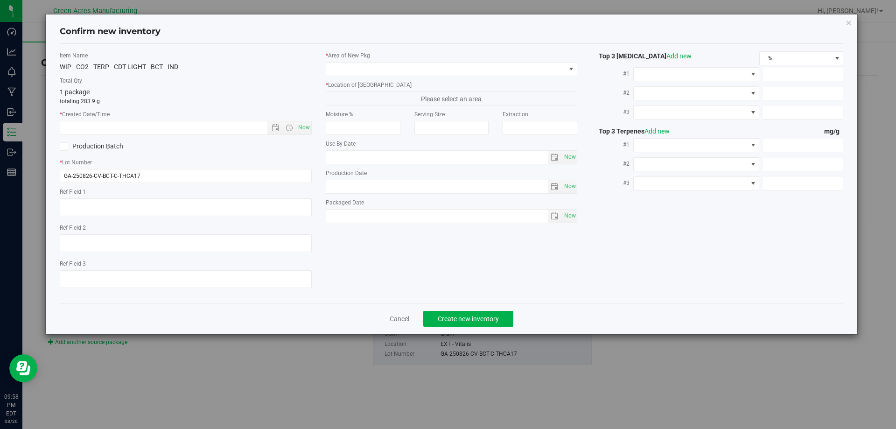
click at [252, 183] on div "Item Name WIP - CO2 - TERP - CDT LIGHT - BCT - IND Total Qty 1 package totaling…" at bounding box center [186, 173] width 266 height 244
click at [253, 176] on input "GA-250826-CV-BCT-C-THCA17" at bounding box center [186, 176] width 252 height 14
type input "GA-250826-CV-BCT-C-THCA17-P1"
click at [245, 206] on textarea at bounding box center [186, 207] width 252 height 18
type textarea "P1"
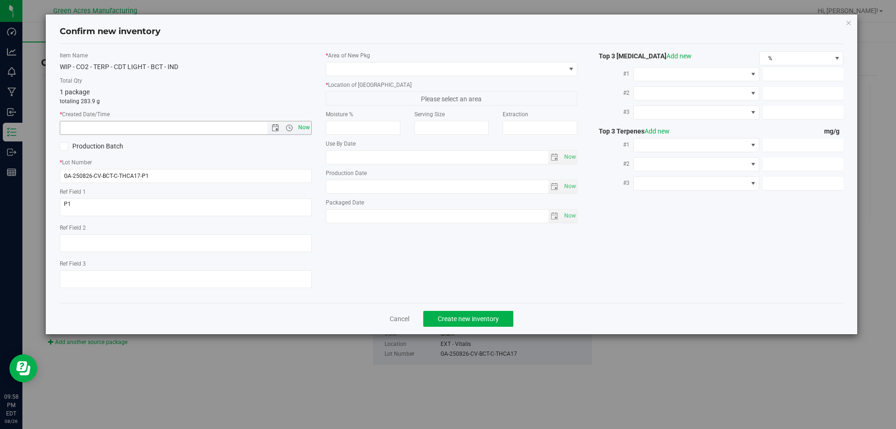
click at [307, 130] on span "Now" at bounding box center [304, 128] width 16 height 14
type input "[DATE] 9:58 PM"
click at [360, 61] on div "* Area of [GEOGRAPHIC_DATA]" at bounding box center [452, 63] width 252 height 25
click at [367, 66] on span at bounding box center [445, 69] width 239 height 13
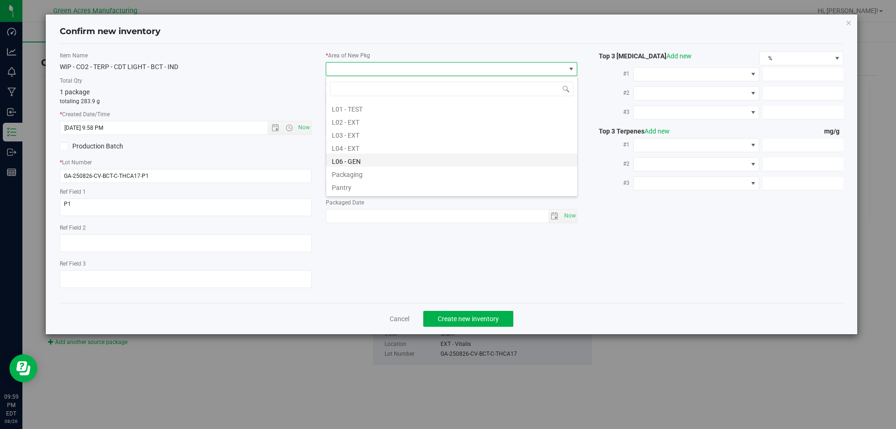
scroll to position [187, 0]
click at [384, 132] on li "L03 - EXT" at bounding box center [451, 129] width 251 height 13
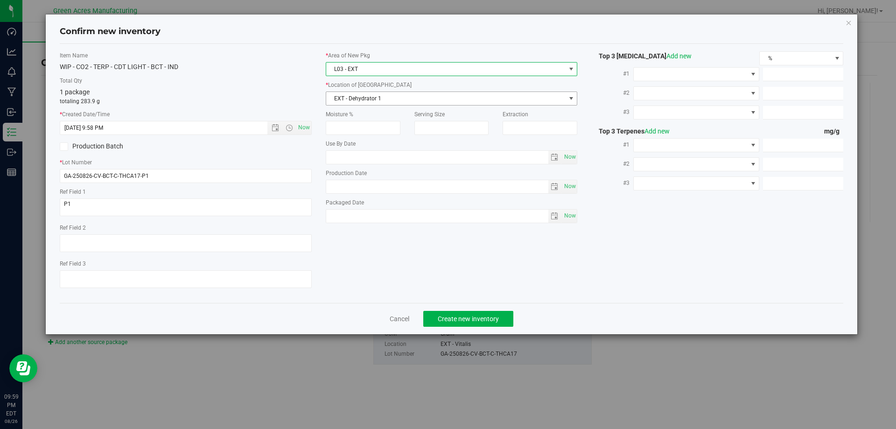
click at [384, 100] on span "EXT - Dehydrator 1" at bounding box center [445, 98] width 239 height 13
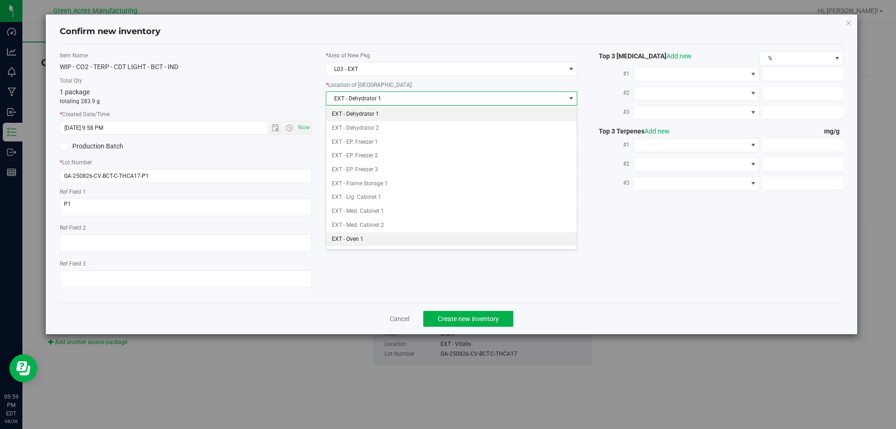
click at [373, 242] on li "EXT - Oven 1" at bounding box center [451, 239] width 251 height 14
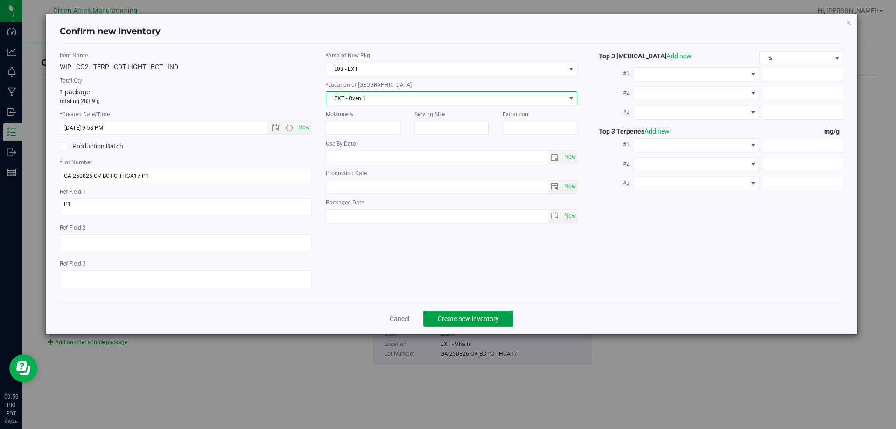
click at [455, 320] on span "Create new inventory" at bounding box center [468, 318] width 61 height 7
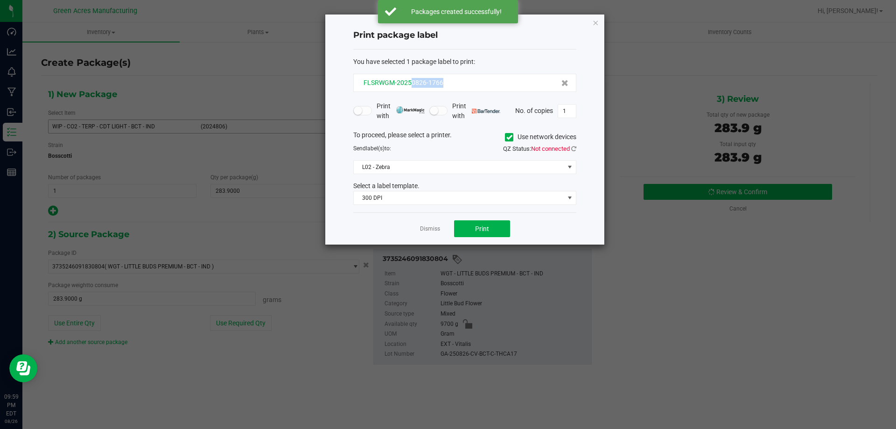
drag, startPoint x: 431, startPoint y: 82, endPoint x: 411, endPoint y: 82, distance: 19.6
click at [411, 82] on div "FLSRWGM-20250826-1766" at bounding box center [464, 83] width 207 height 10
copy span "0826-1766"
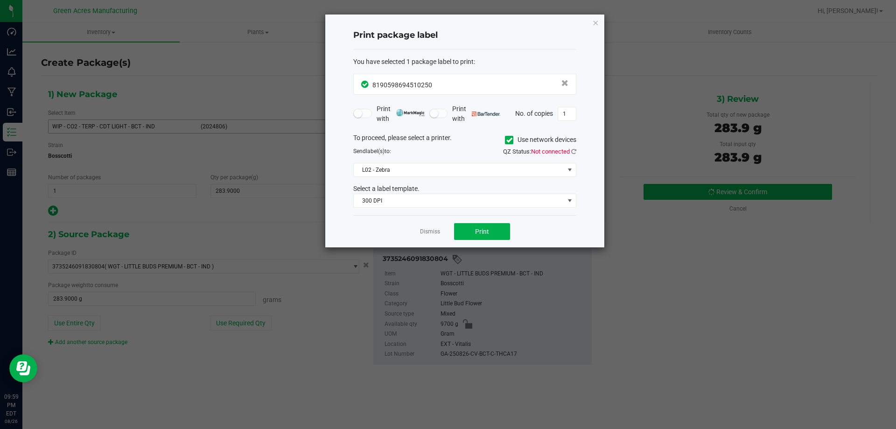
click at [578, 147] on div "QZ Status: Not connected" at bounding box center [524, 151] width 118 height 9
click at [573, 152] on icon at bounding box center [573, 151] width 5 height 6
click at [498, 236] on button "Print" at bounding box center [482, 231] width 56 height 17
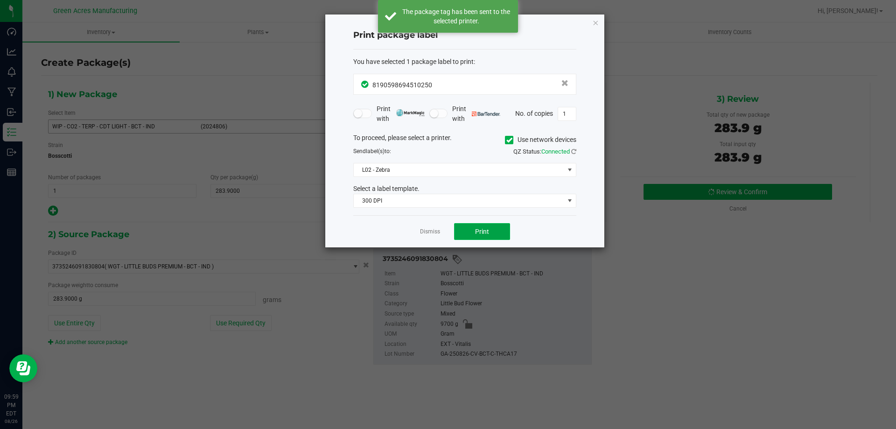
click at [498, 236] on button "Print" at bounding box center [482, 231] width 56 height 17
click at [422, 230] on link "Dismiss" at bounding box center [430, 232] width 20 height 8
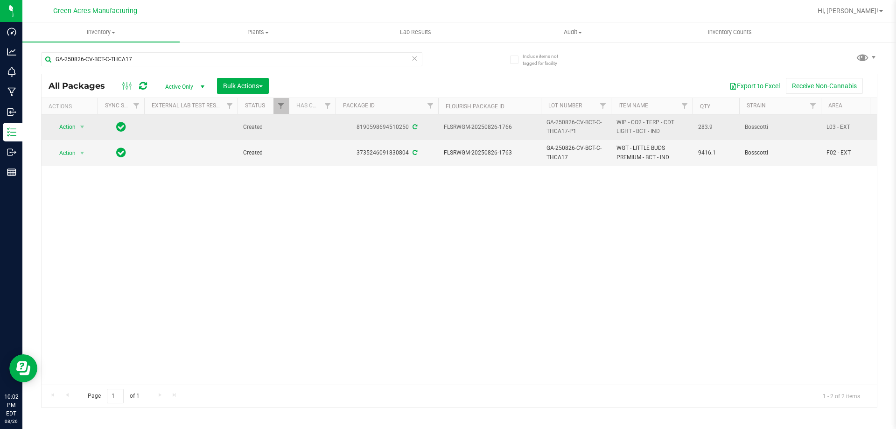
click at [575, 120] on span "GA-250826-CV-BCT-C-THCA17-P1" at bounding box center [575, 127] width 59 height 18
click at [575, 120] on input "GA-250826-CV-BCT-C-THCA17-P1" at bounding box center [573, 127] width 67 height 14
